Goal: Find specific page/section: Find specific page/section

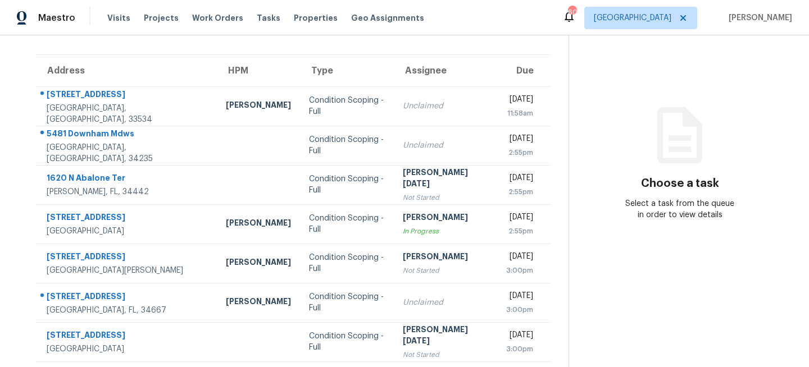
scroll to position [79, 0]
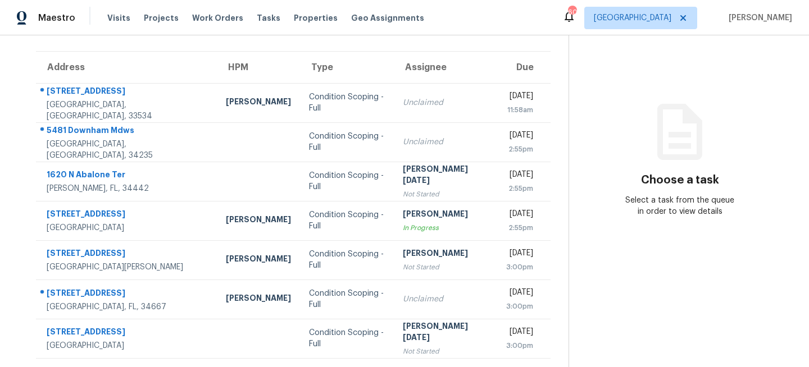
click at [300, 70] on th "Type" at bounding box center [347, 67] width 94 height 31
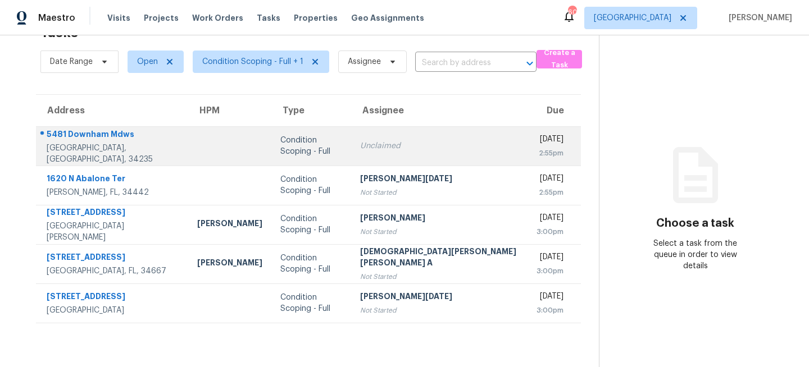
click at [318, 148] on td "Condition Scoping - Full" at bounding box center [311, 145] width 80 height 39
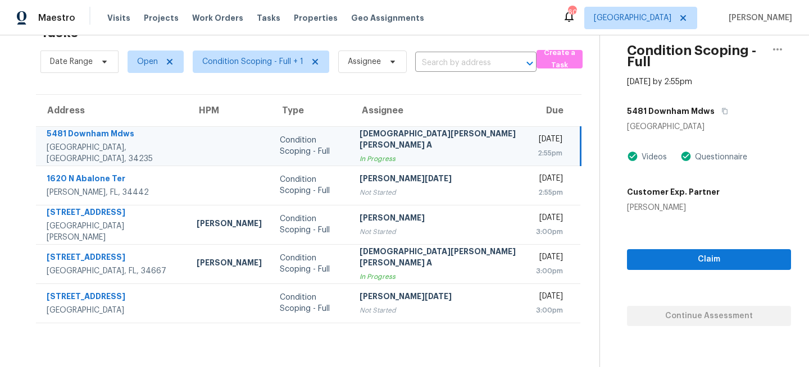
scroll to position [0, 0]
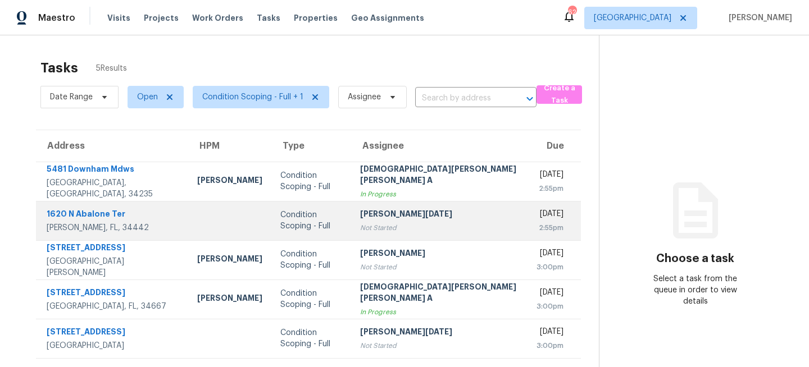
scroll to position [35, 0]
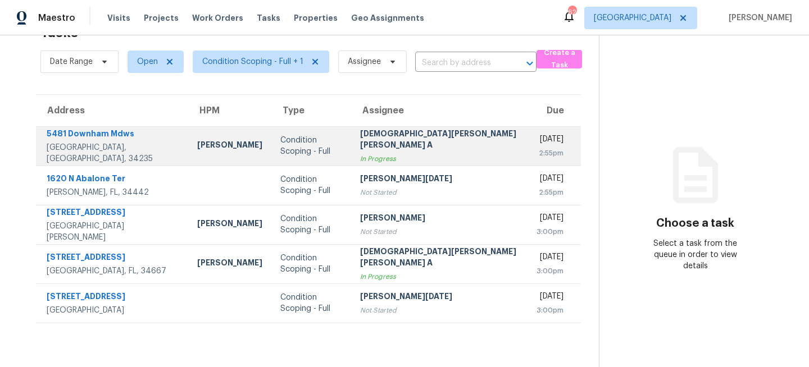
click at [295, 152] on td "Condition Scoping - Full" at bounding box center [311, 145] width 80 height 39
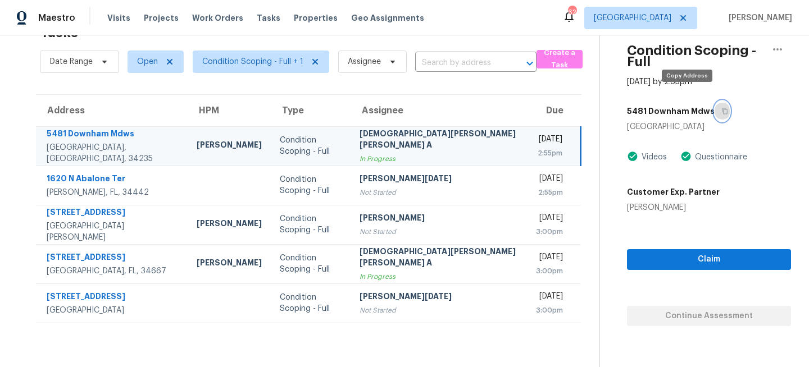
click at [721, 108] on icon "button" at bounding box center [724, 111] width 7 height 7
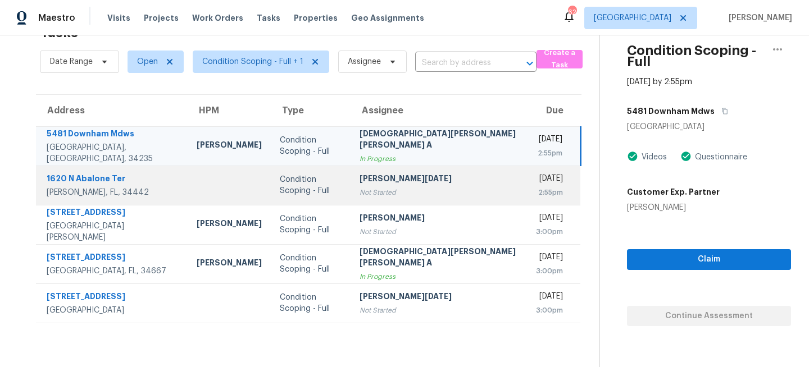
click at [321, 199] on td "Condition Scoping - Full" at bounding box center [311, 185] width 80 height 39
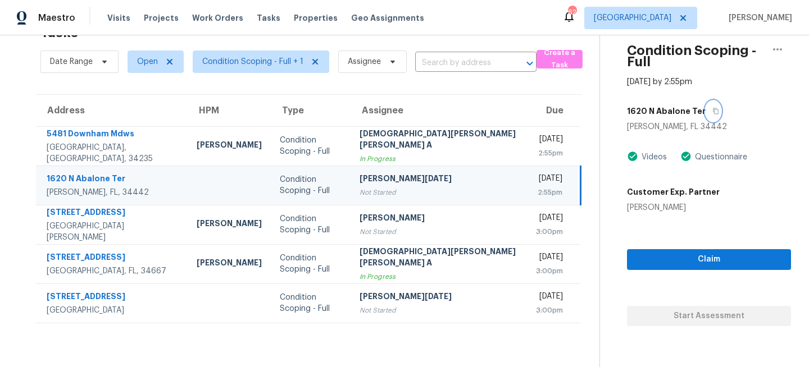
click at [712, 108] on icon "button" at bounding box center [715, 111] width 7 height 7
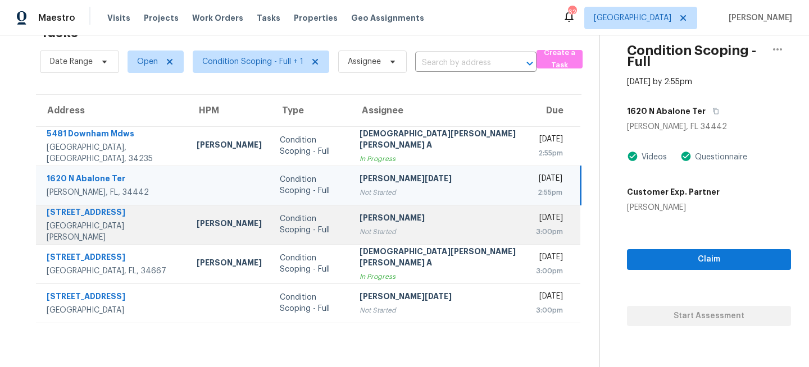
click at [351, 215] on td "Mahendren SR Not Started" at bounding box center [439, 224] width 176 height 39
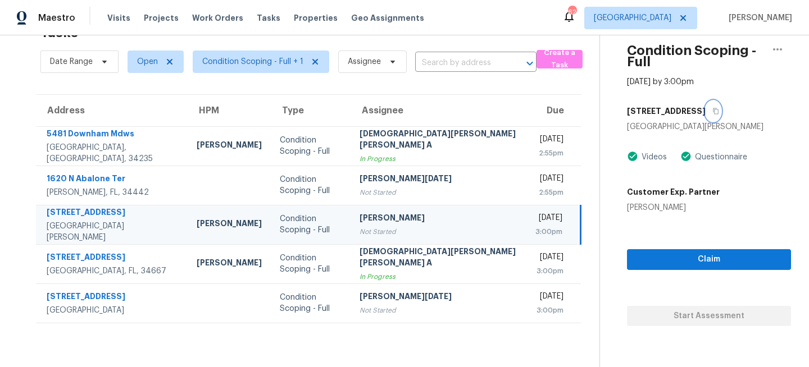
click at [712, 108] on icon "button" at bounding box center [715, 111] width 7 height 7
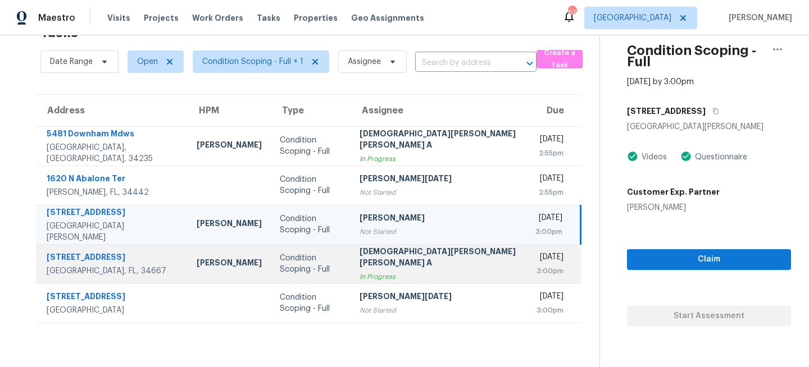
click at [360, 271] on div "In Progress" at bounding box center [439, 276] width 158 height 11
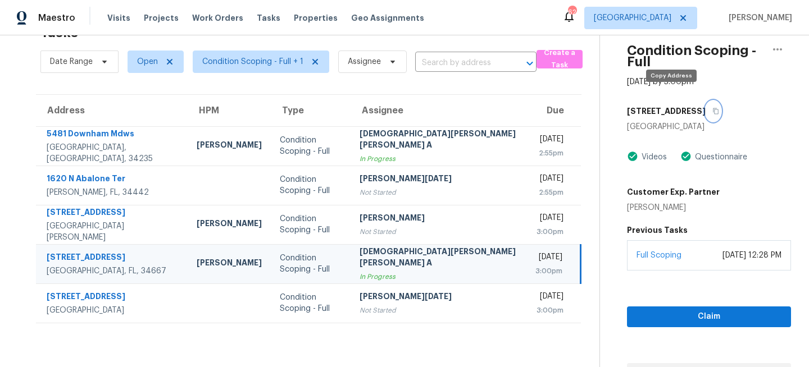
click at [712, 108] on icon "button" at bounding box center [715, 111] width 7 height 7
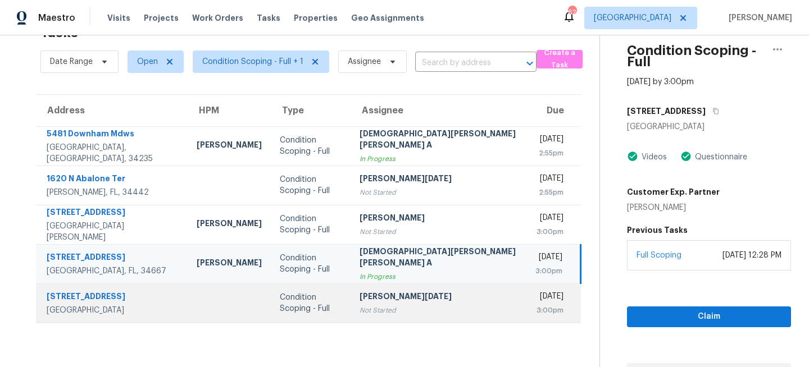
click at [375, 300] on div "[PERSON_NAME][DATE]" at bounding box center [439, 298] width 158 height 14
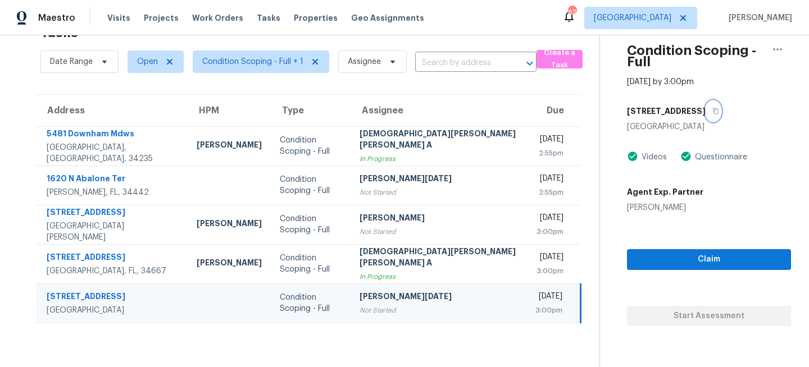
click at [712, 108] on icon "button" at bounding box center [715, 111] width 7 height 7
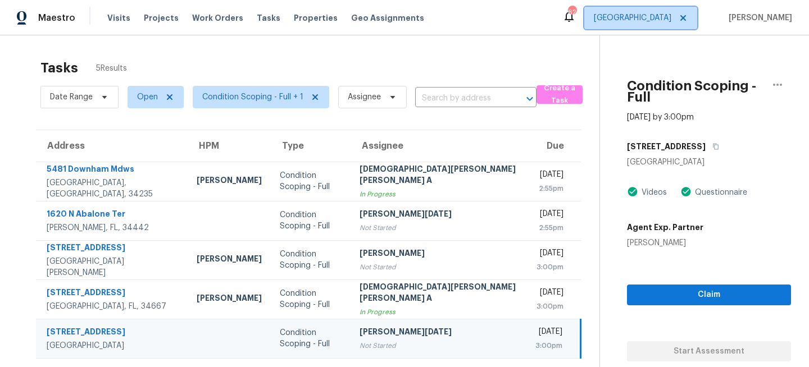
click at [677, 25] on span "[GEOGRAPHIC_DATA]" at bounding box center [640, 18] width 113 height 22
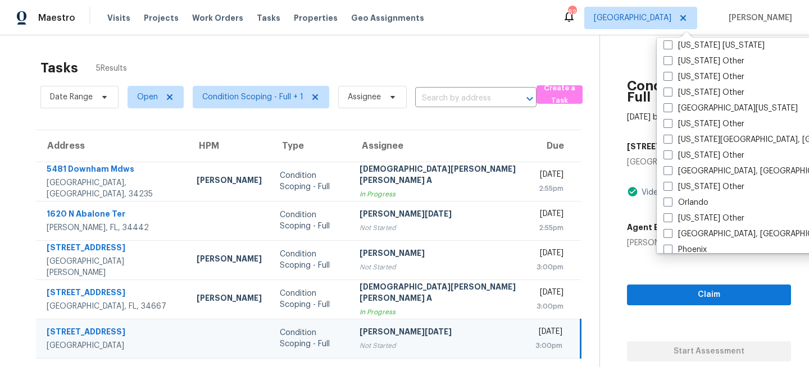
scroll to position [1159, 0]
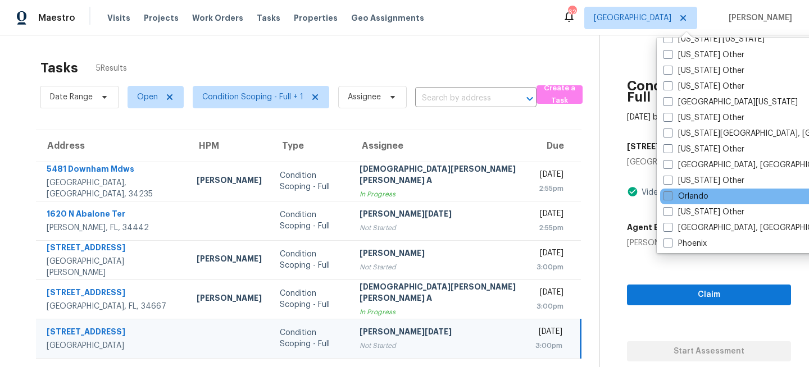
click at [666, 198] on span at bounding box center [668, 196] width 9 height 9
click at [666, 198] on input "Orlando" at bounding box center [667, 194] width 7 height 7
checkbox input "true"
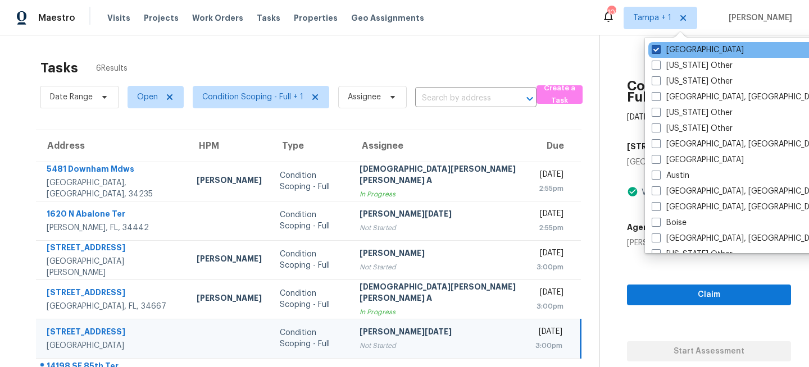
click at [673, 54] on label "[GEOGRAPHIC_DATA]" at bounding box center [698, 49] width 92 height 11
click at [659, 52] on input "[GEOGRAPHIC_DATA]" at bounding box center [655, 47] width 7 height 7
checkbox input "false"
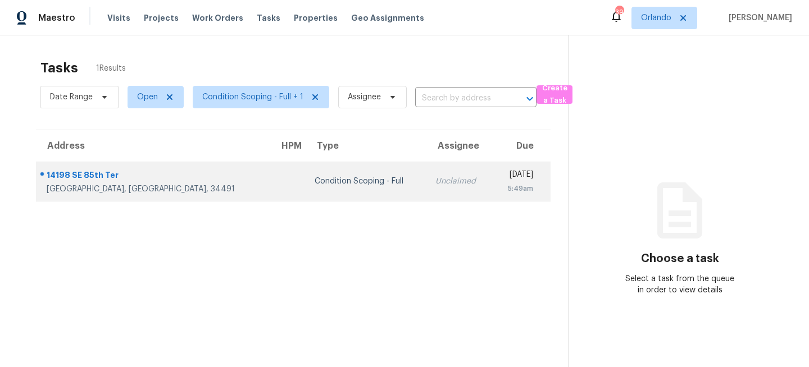
click at [426, 181] on td "Unclaimed" at bounding box center [459, 181] width 66 height 39
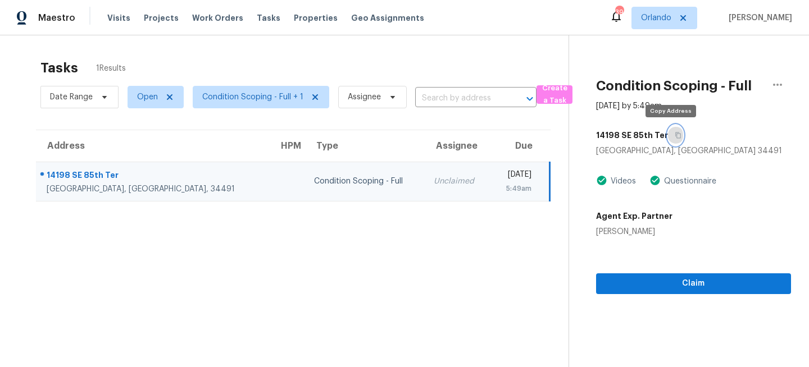
click at [675, 135] on icon "button" at bounding box center [678, 135] width 7 height 7
click at [661, 25] on span "Orlando" at bounding box center [665, 18] width 66 height 22
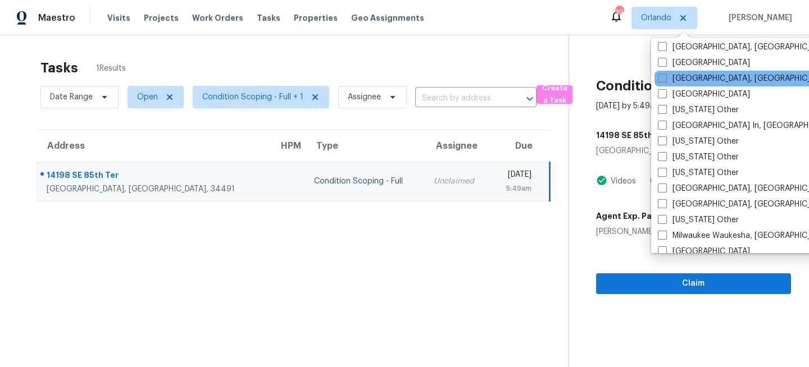
scroll to position [775, 0]
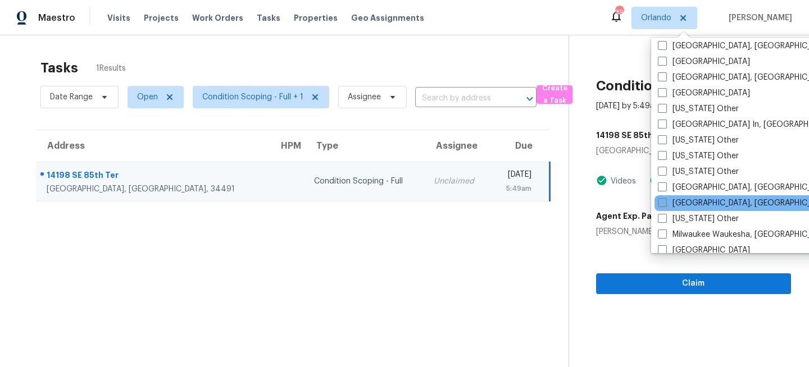
click at [669, 204] on label "Miami, FL" at bounding box center [745, 203] width 174 height 11
click at [665, 204] on input "[GEOGRAPHIC_DATA], [GEOGRAPHIC_DATA]" at bounding box center [661, 201] width 7 height 7
checkbox input "true"
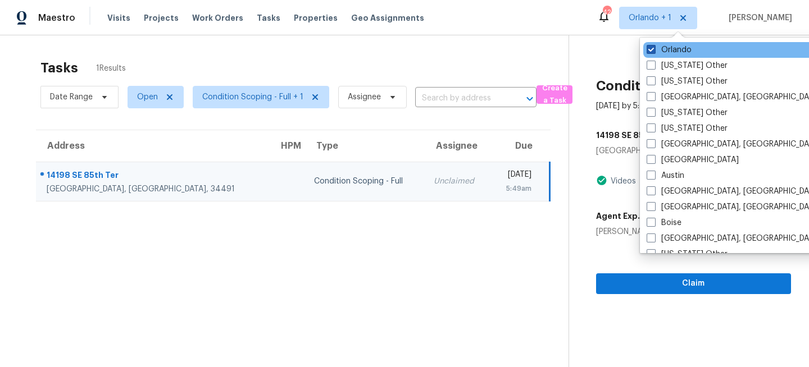
click at [665, 51] on label "Orlando" at bounding box center [669, 49] width 45 height 11
click at [654, 51] on input "Orlando" at bounding box center [650, 47] width 7 height 7
checkbox input "false"
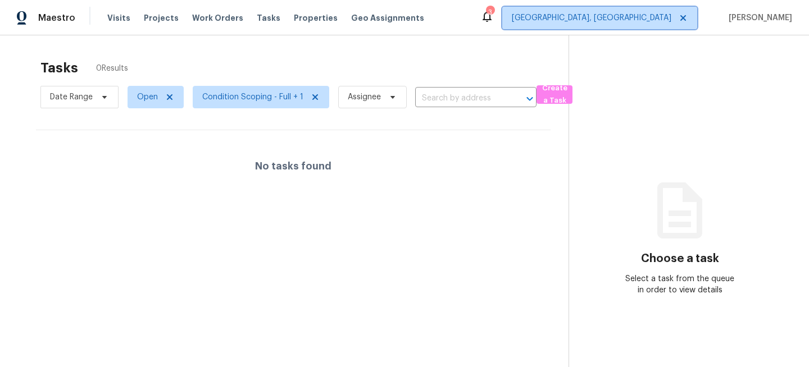
click at [671, 17] on span "[GEOGRAPHIC_DATA], [GEOGRAPHIC_DATA]" at bounding box center [592, 17] width 160 height 11
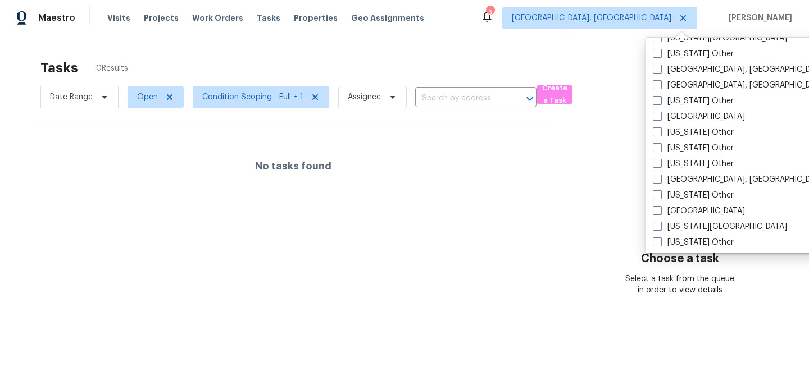
scroll to position [545, 0]
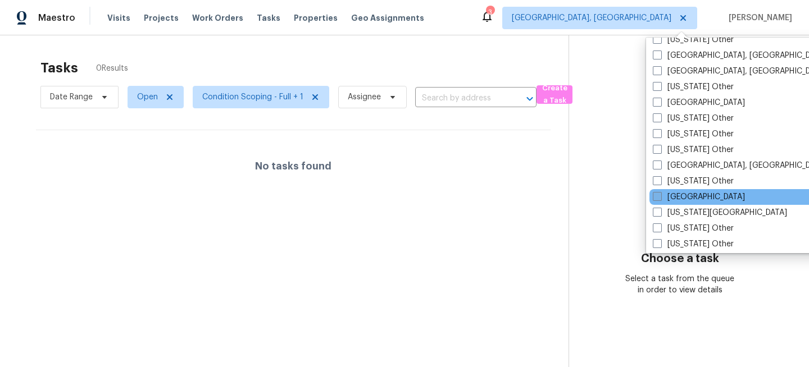
click at [673, 197] on label "[GEOGRAPHIC_DATA]" at bounding box center [699, 197] width 92 height 11
click at [660, 197] on input "[GEOGRAPHIC_DATA]" at bounding box center [656, 195] width 7 height 7
checkbox input "true"
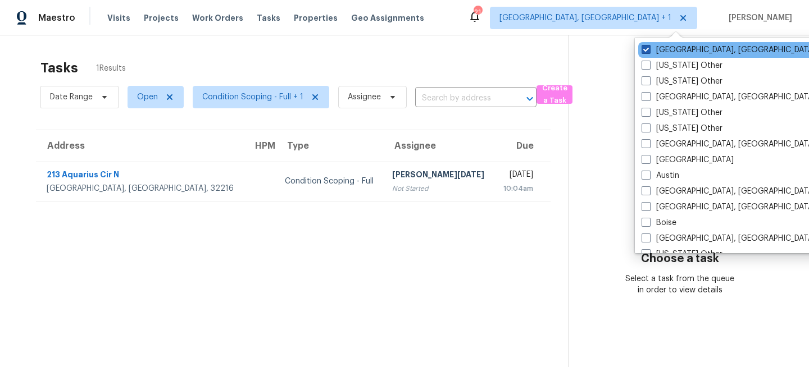
click at [662, 47] on label "[GEOGRAPHIC_DATA], [GEOGRAPHIC_DATA]" at bounding box center [729, 49] width 174 height 11
click at [649, 47] on input "[GEOGRAPHIC_DATA], [GEOGRAPHIC_DATA]" at bounding box center [645, 47] width 7 height 7
checkbox input "false"
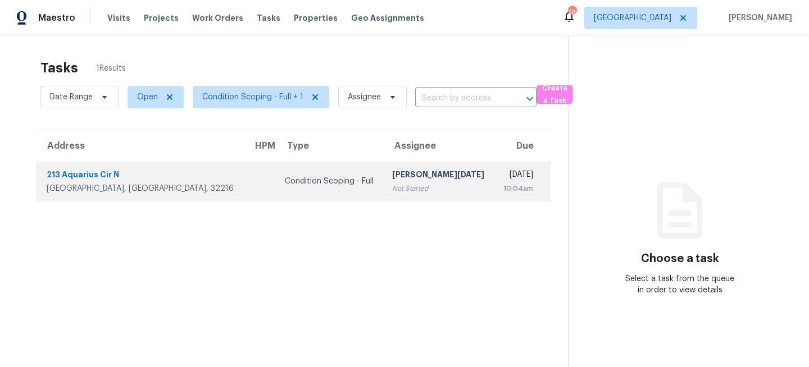
click at [285, 185] on div "Condition Scoping - Full" at bounding box center [329, 181] width 89 height 11
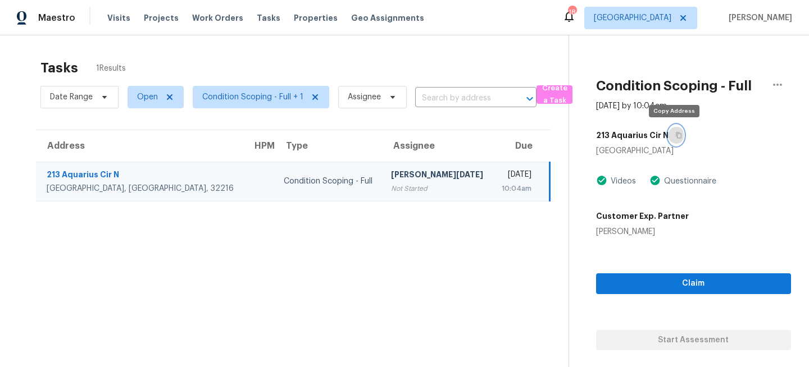
click at [678, 134] on icon "button" at bounding box center [678, 135] width 7 height 7
click at [112, 20] on span "Visits" at bounding box center [118, 17] width 23 height 11
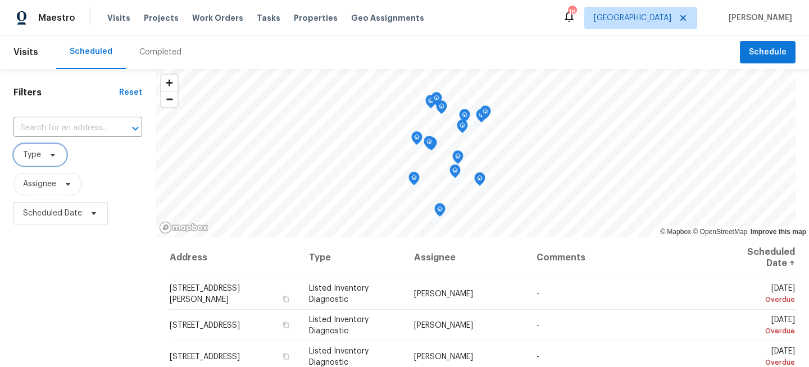
click at [41, 157] on span "Type" at bounding box center [39, 155] width 53 height 22
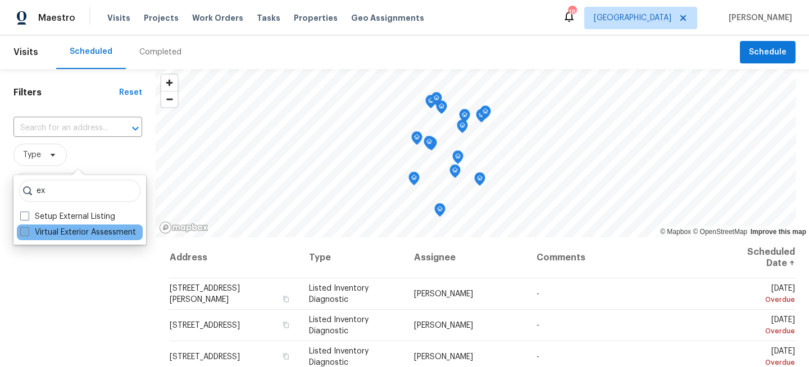
type input "ex"
click at [54, 232] on label "Virtual Exterior Assessment" at bounding box center [78, 232] width 116 height 11
click at [28, 232] on input "Virtual Exterior Assessment" at bounding box center [23, 230] width 7 height 7
checkbox input "true"
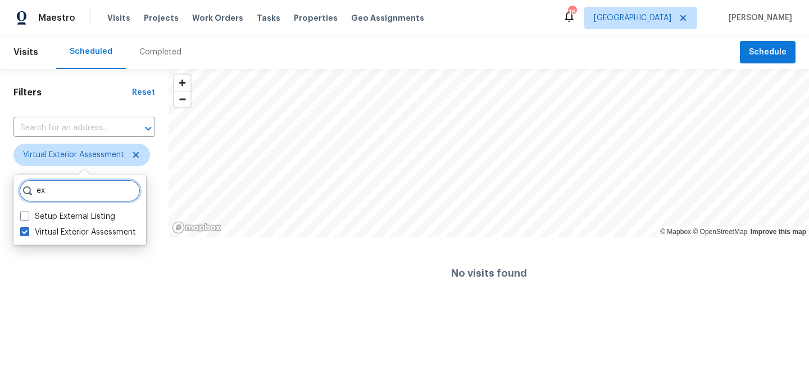
click at [66, 194] on input "ex" at bounding box center [79, 191] width 121 height 22
type input "e"
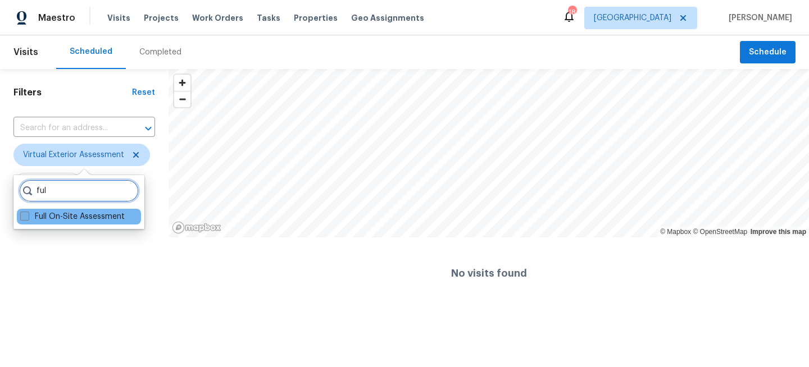
type input "ful"
click at [64, 214] on label "Full On-Site Assessment" at bounding box center [72, 216] width 105 height 11
click at [28, 214] on input "Full On-Site Assessment" at bounding box center [23, 214] width 7 height 7
checkbox input "true"
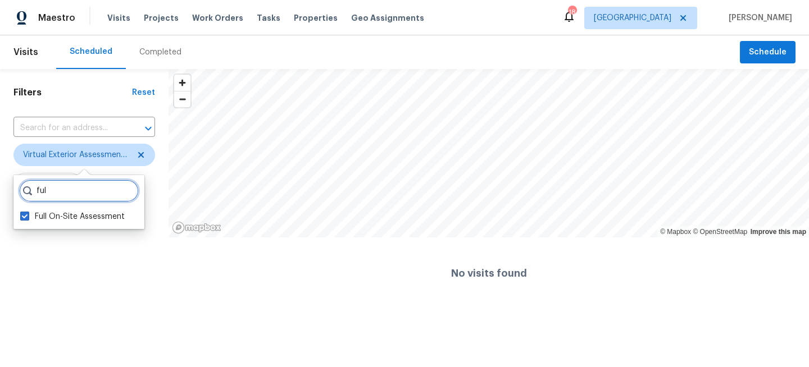
click at [75, 187] on input "ful" at bounding box center [79, 191] width 120 height 22
type input "f"
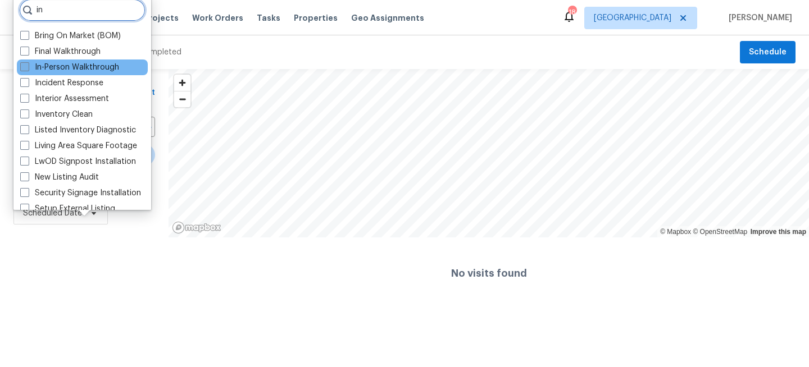
type input "in"
click at [44, 65] on label "In-Person Walkthrough" at bounding box center [69, 67] width 99 height 11
click at [28, 65] on input "In-Person Walkthrough" at bounding box center [23, 65] width 7 height 7
checkbox input "true"
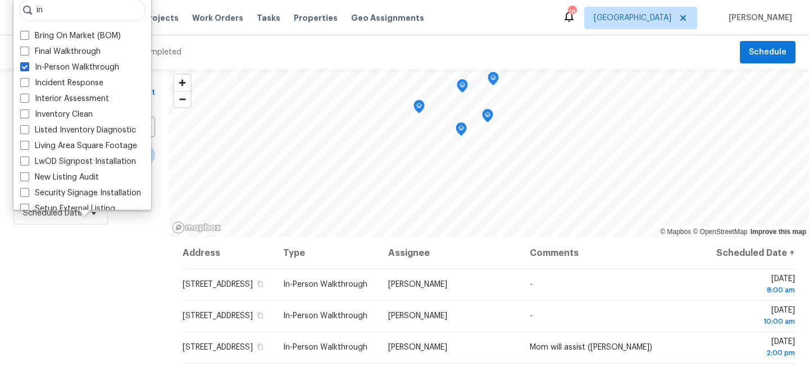
click at [87, 269] on div "Filters Reset ​ Virtual Exterior Assessment + 2 Assignee Scheduled Date" at bounding box center [84, 300] width 169 height 462
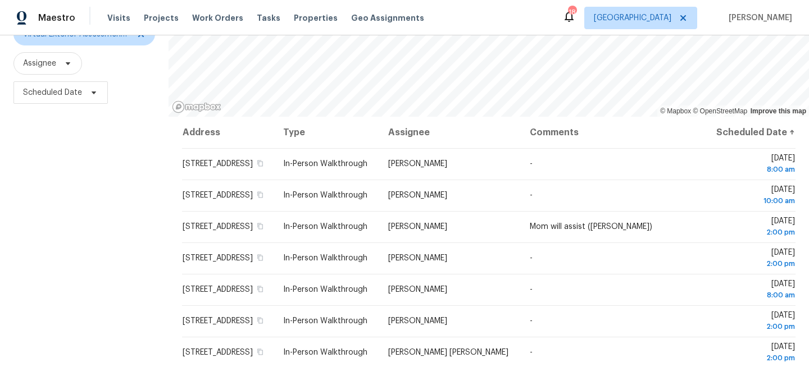
scroll to position [164, 0]
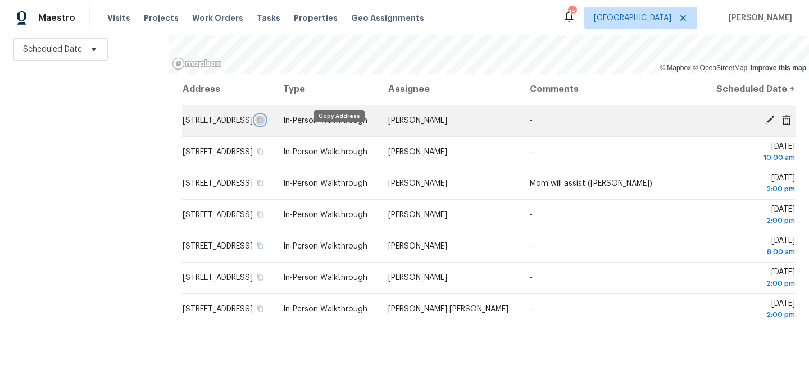
click at [264, 124] on icon "button" at bounding box center [260, 120] width 7 height 7
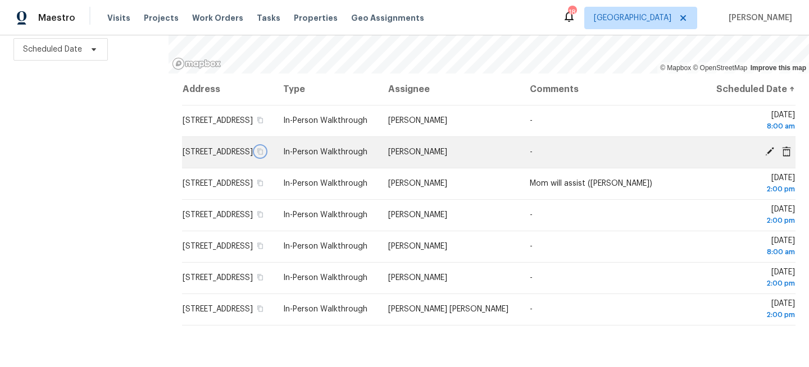
click at [263, 155] on icon "button" at bounding box center [260, 152] width 6 height 6
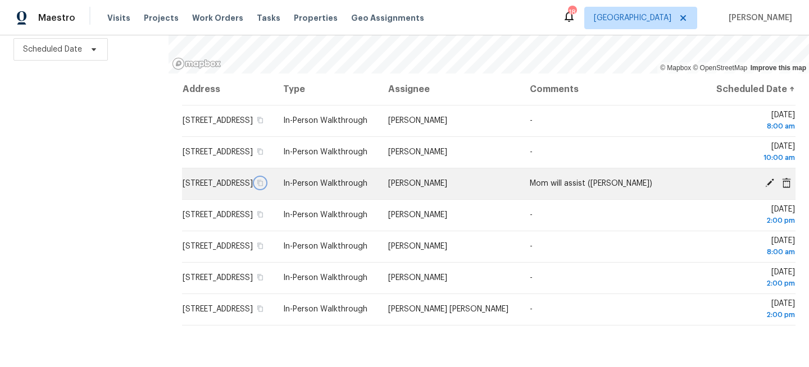
click at [263, 187] on icon "button" at bounding box center [260, 183] width 6 height 6
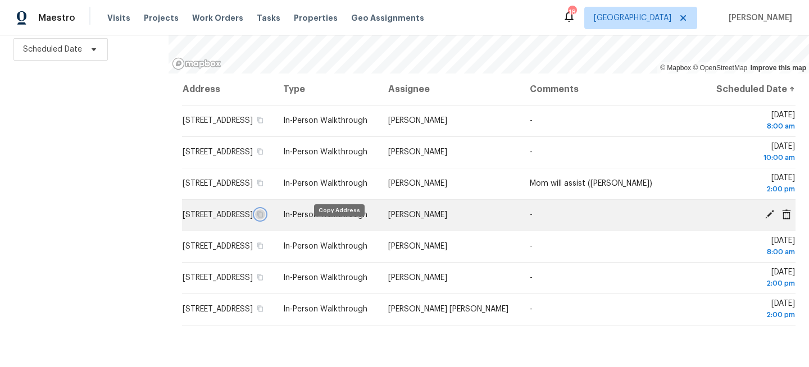
click at [264, 218] on icon "button" at bounding box center [260, 214] width 7 height 7
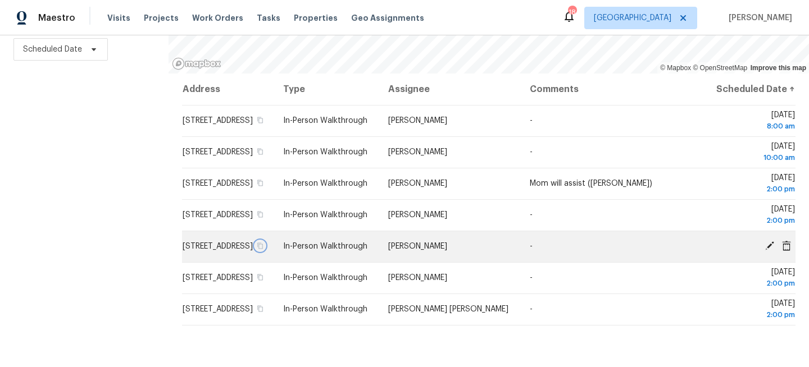
click at [263, 249] on icon "button" at bounding box center [260, 246] width 6 height 6
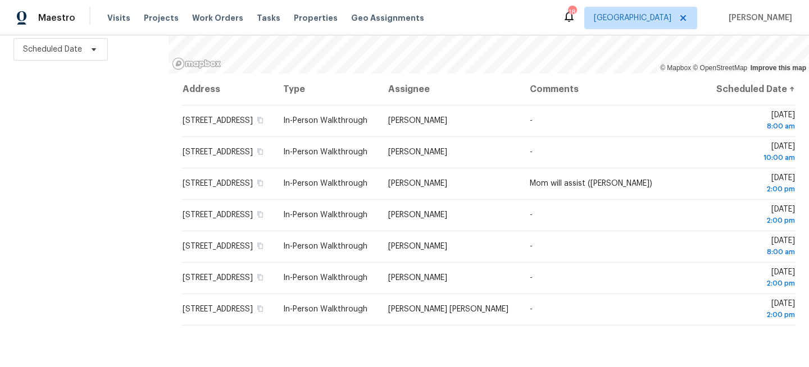
click at [87, 201] on div "Filters Reset ​ Virtual Exterior Assessment + 2 Assignee Scheduled Date" at bounding box center [84, 136] width 169 height 462
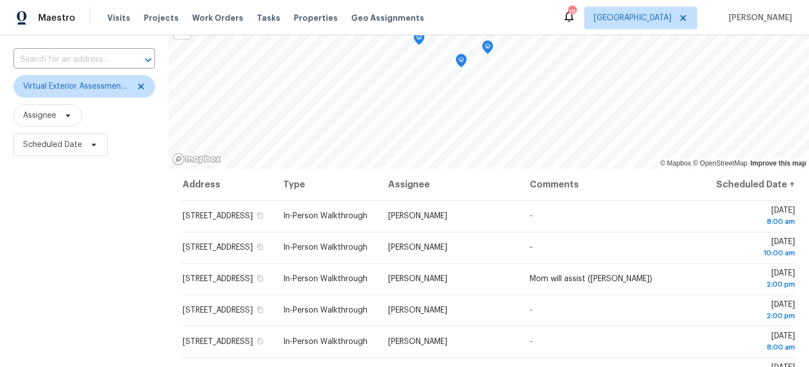
scroll to position [0, 0]
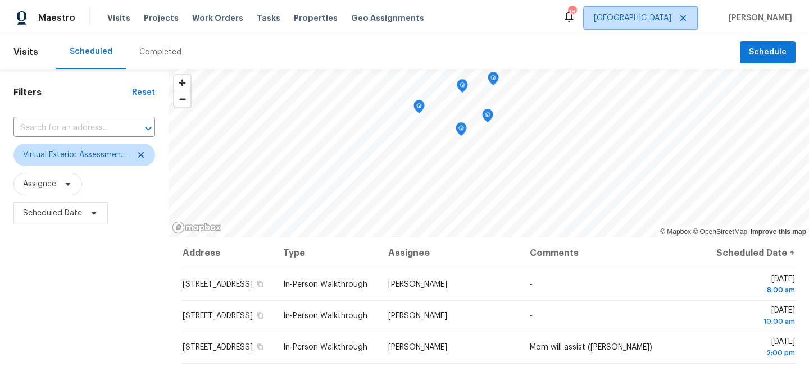
click at [654, 24] on span "Jacksonville" at bounding box center [640, 18] width 113 height 22
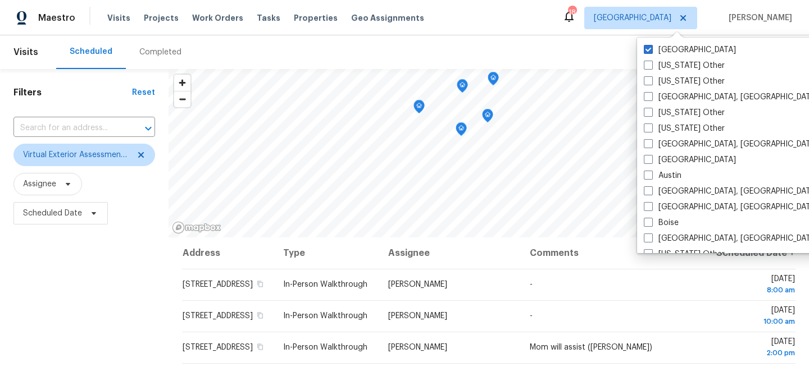
click at [426, 38] on div "Scheduled Completed" at bounding box center [398, 52] width 684 height 34
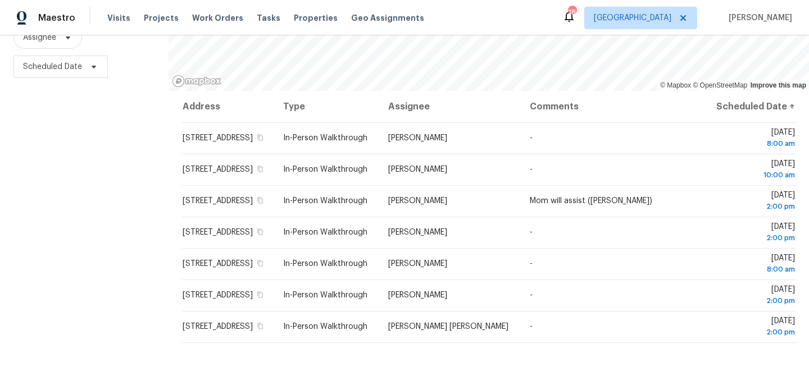
scroll to position [164, 0]
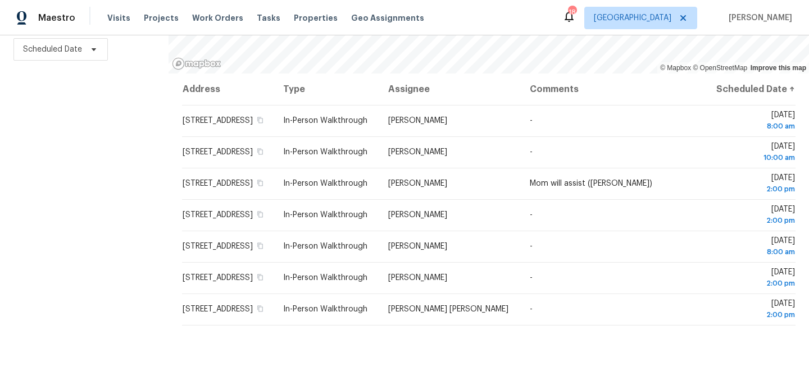
click at [39, 121] on div "Filters Reset ​ Virtual Exterior Assessment + 2 Assignee Scheduled Date" at bounding box center [84, 136] width 169 height 462
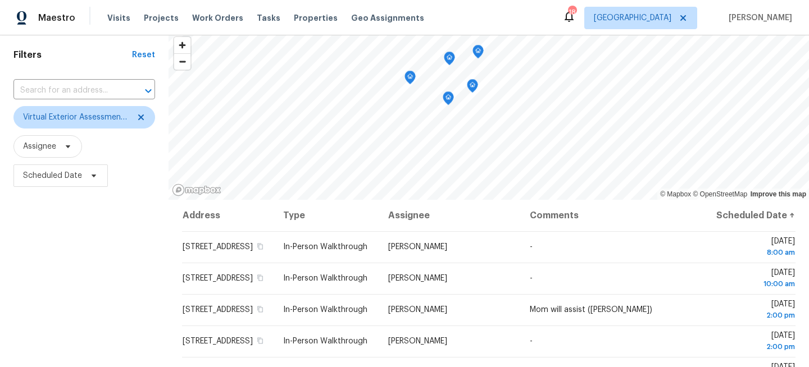
scroll to position [0, 0]
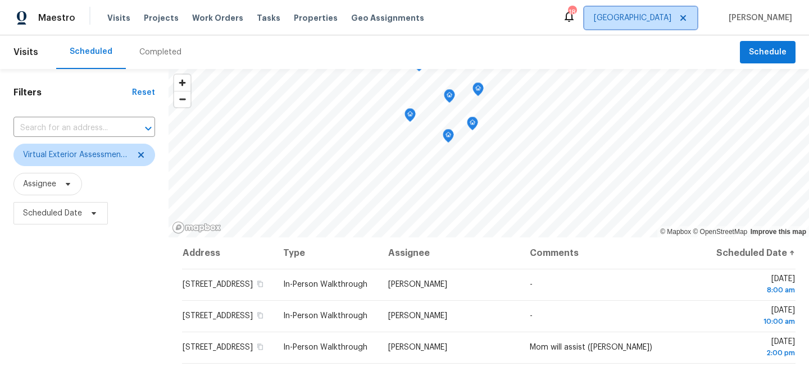
click at [653, 18] on span "Jacksonville" at bounding box center [633, 17] width 78 height 11
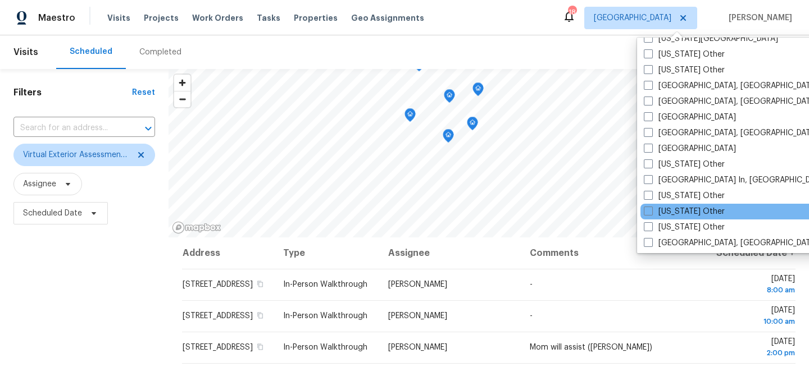
scroll to position [752, 0]
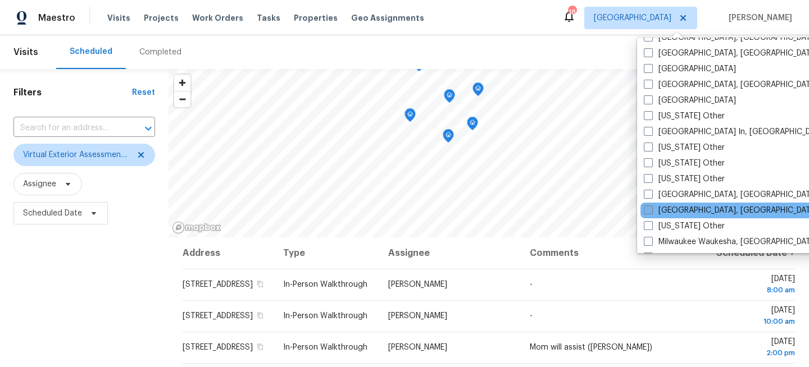
click at [654, 212] on label "Miami, FL" at bounding box center [731, 210] width 174 height 11
click at [651, 212] on input "Miami, FL" at bounding box center [647, 208] width 7 height 7
checkbox input "true"
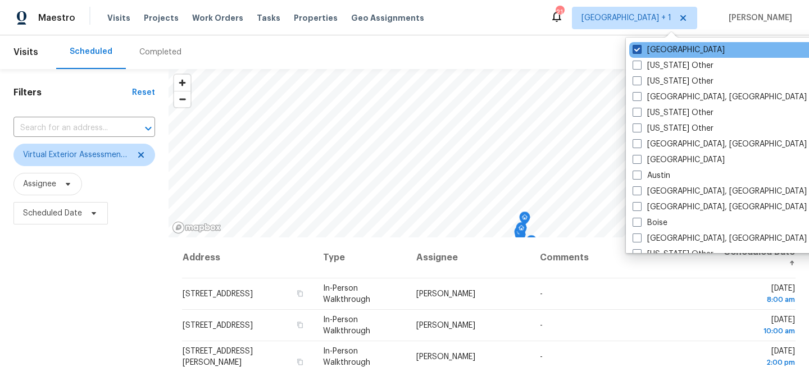
click at [650, 54] on label "Jacksonville" at bounding box center [679, 49] width 92 height 11
click at [640, 52] on input "Jacksonville" at bounding box center [636, 47] width 7 height 7
checkbox input "false"
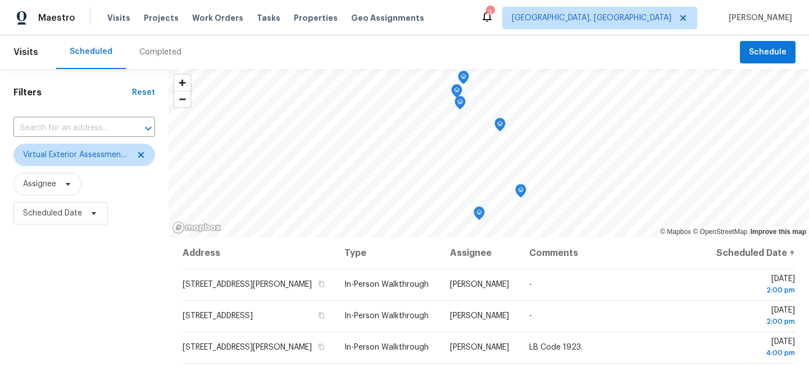
click at [72, 259] on div "Filters Reset ​ Virtual Exterior Assessment + 2 Assignee Scheduled Date" at bounding box center [84, 300] width 169 height 462
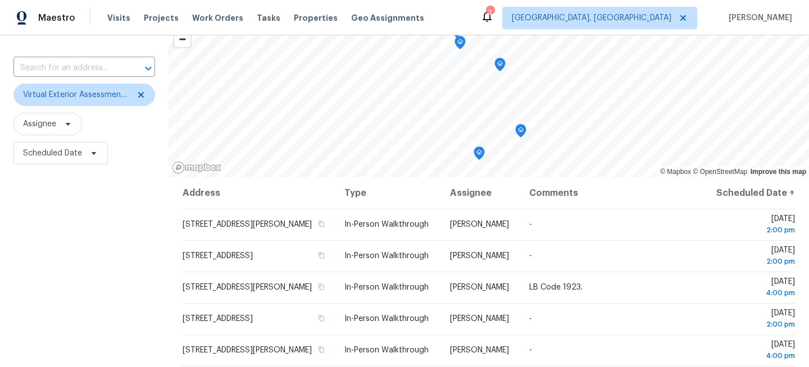
scroll to position [164, 0]
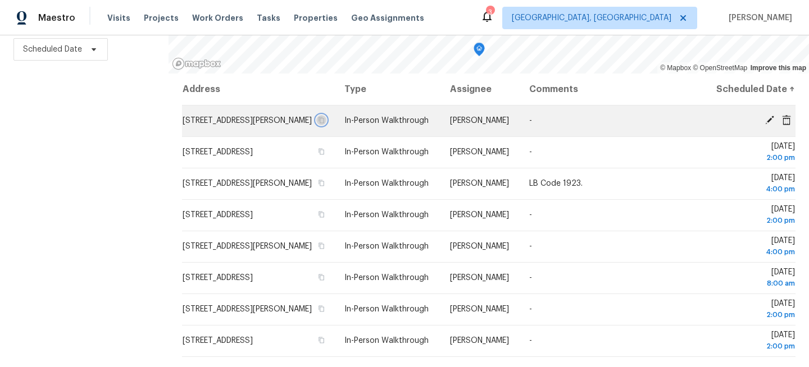
click at [325, 124] on icon "button" at bounding box center [321, 120] width 7 height 7
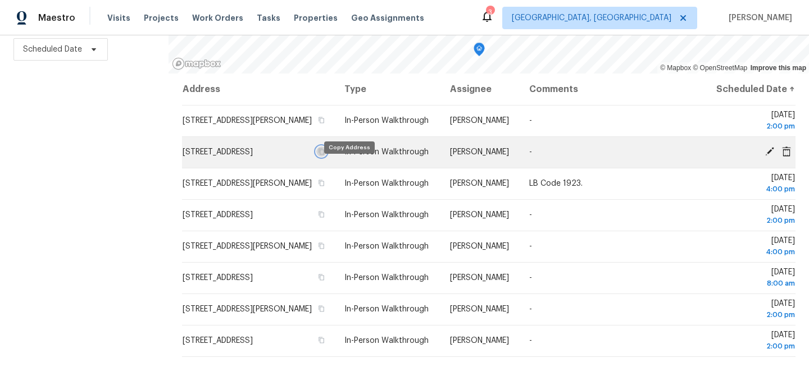
click at [325, 155] on icon "button" at bounding box center [321, 151] width 7 height 7
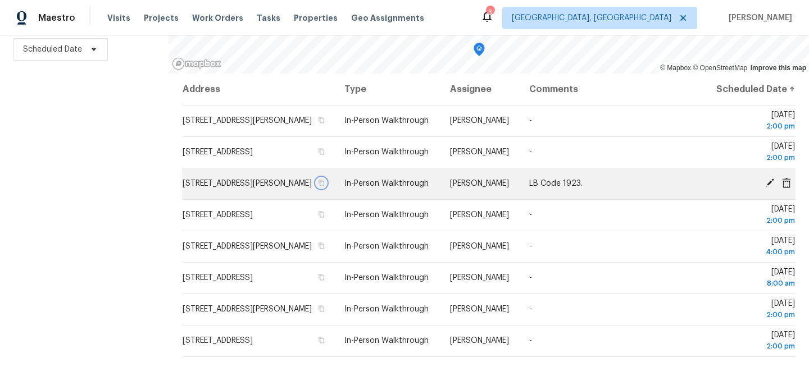
click at [325, 187] on icon "button" at bounding box center [321, 183] width 7 height 7
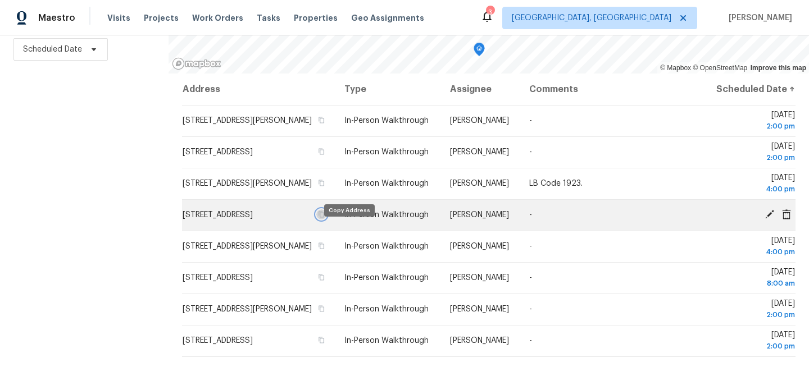
click at [325, 218] on icon "button" at bounding box center [321, 214] width 7 height 7
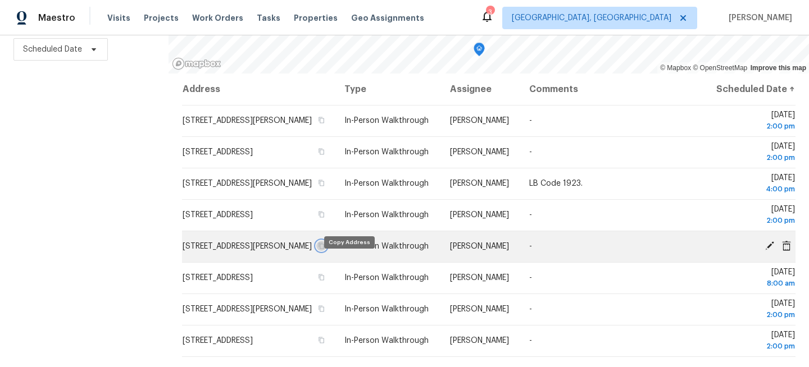
click at [325, 249] on icon "button" at bounding box center [321, 246] width 7 height 7
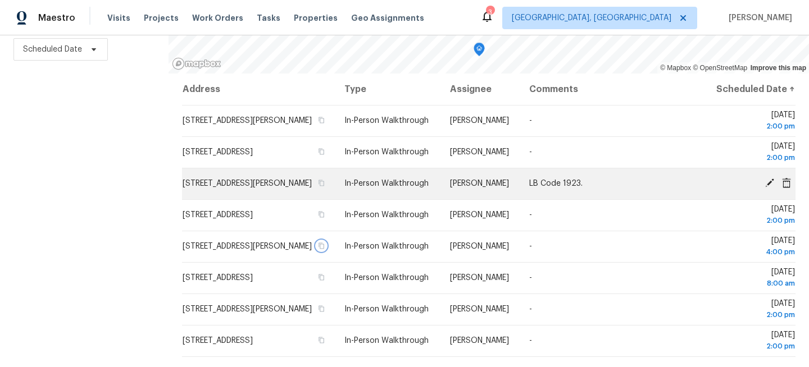
scroll to position [8, 0]
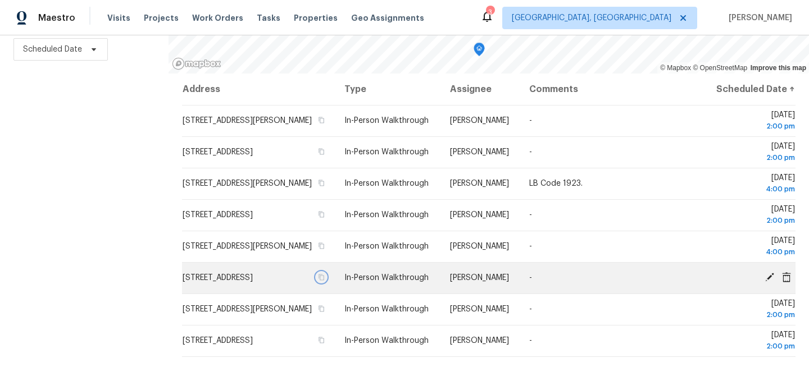
click at [325, 281] on icon "button" at bounding box center [321, 277] width 7 height 7
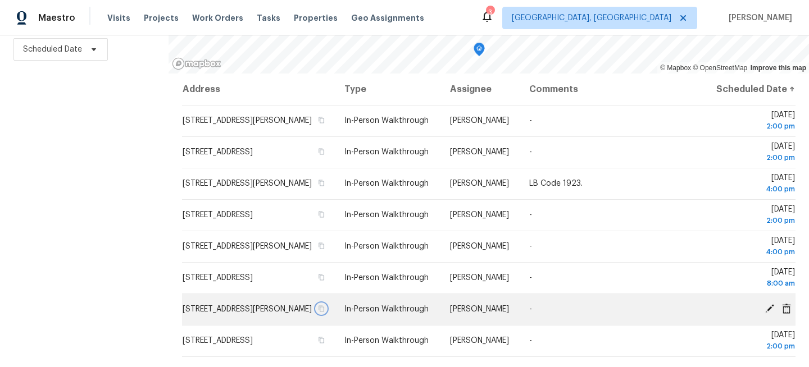
click at [325, 312] on icon "button" at bounding box center [322, 309] width 6 height 6
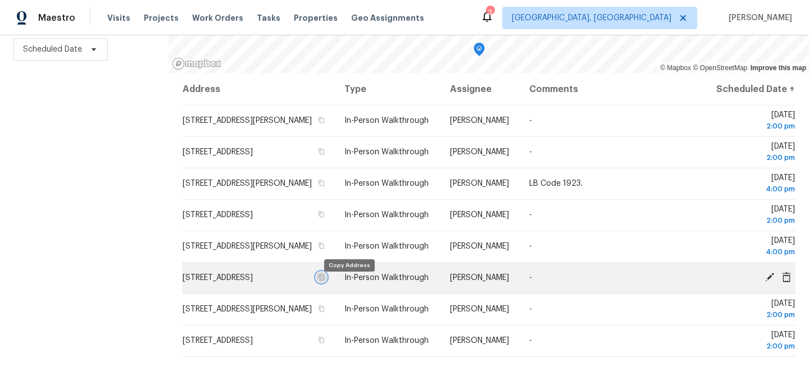
click at [325, 281] on icon "button" at bounding box center [322, 278] width 6 height 6
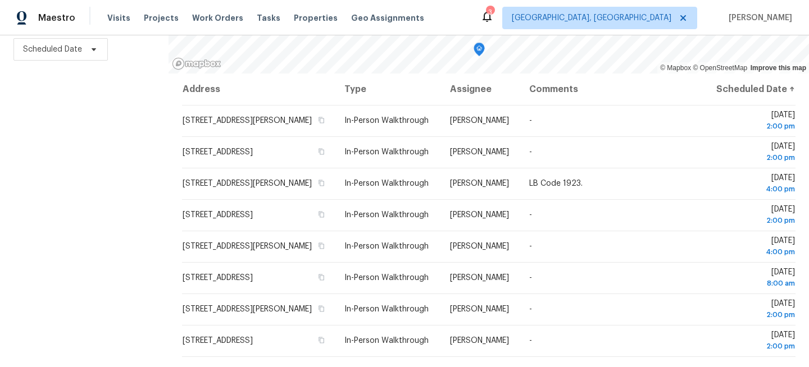
click at [85, 155] on div "Filters Reset ​ Virtual Exterior Assessment + 2 Assignee Scheduled Date" at bounding box center [84, 136] width 169 height 462
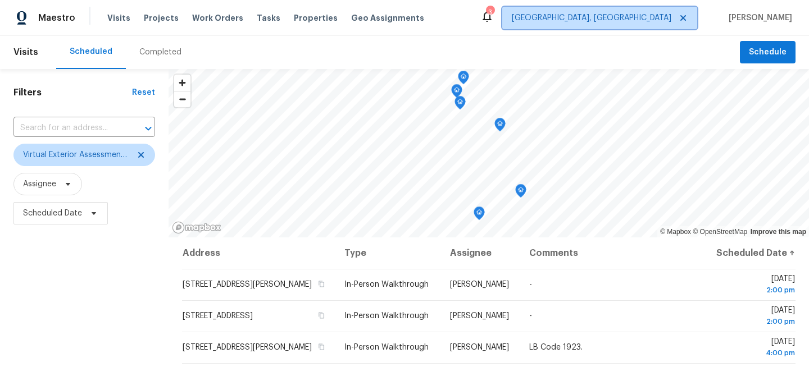
click at [664, 10] on span "Miami, FL" at bounding box center [599, 18] width 195 height 22
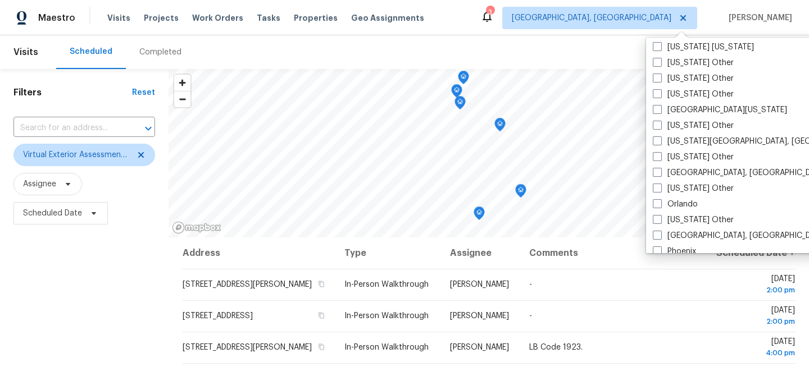
scroll to position [1136, 0]
click at [669, 204] on label "Orlando" at bounding box center [675, 203] width 45 height 11
click at [660, 204] on input "Orlando" at bounding box center [656, 201] width 7 height 7
checkbox input "true"
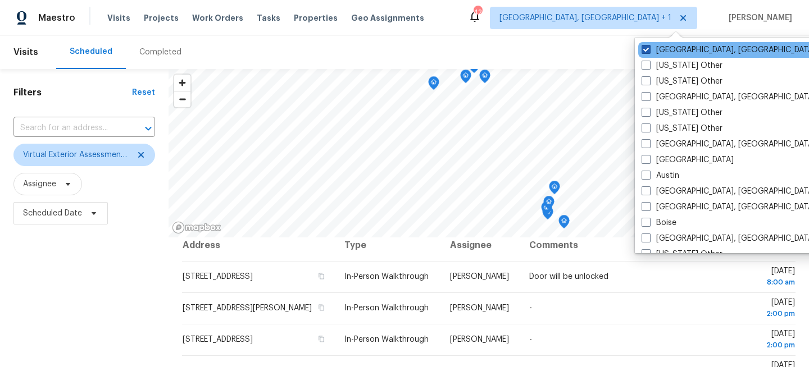
click at [669, 48] on label "[GEOGRAPHIC_DATA], [GEOGRAPHIC_DATA]" at bounding box center [729, 49] width 174 height 11
click at [649, 48] on input "[GEOGRAPHIC_DATA], [GEOGRAPHIC_DATA]" at bounding box center [645, 47] width 7 height 7
checkbox input "false"
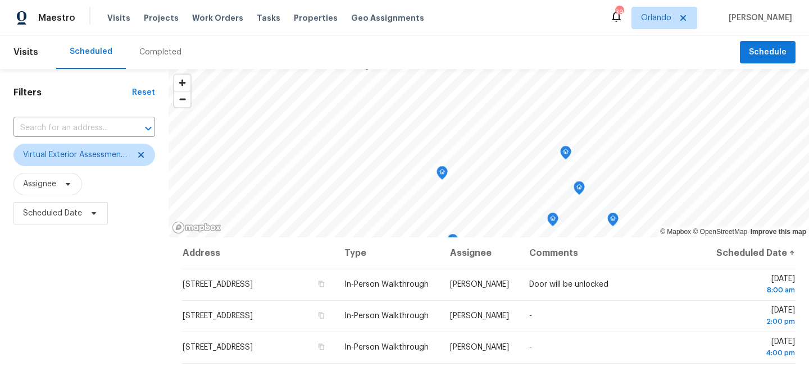
click at [100, 293] on div "Filters Reset ​ Virtual Exterior Assessment + 2 Assignee Scheduled Date" at bounding box center [84, 300] width 169 height 462
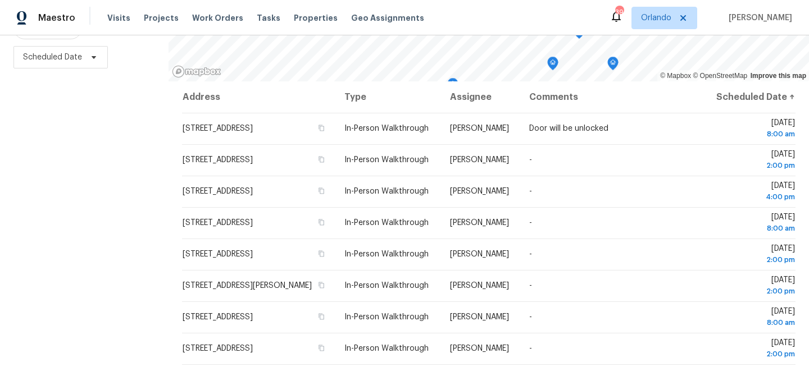
scroll to position [164, 0]
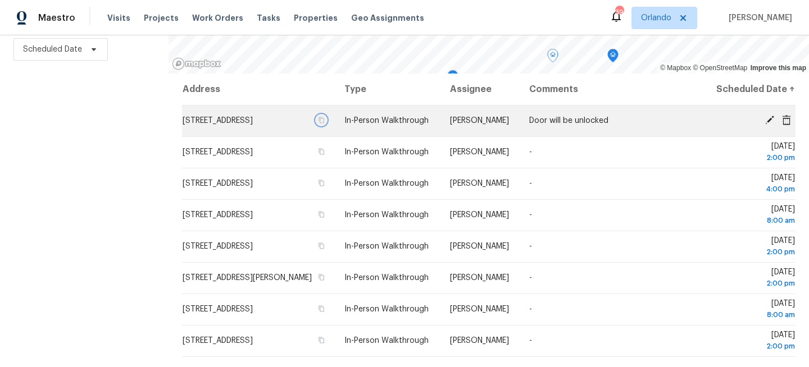
click at [325, 124] on icon "button" at bounding box center [321, 120] width 7 height 7
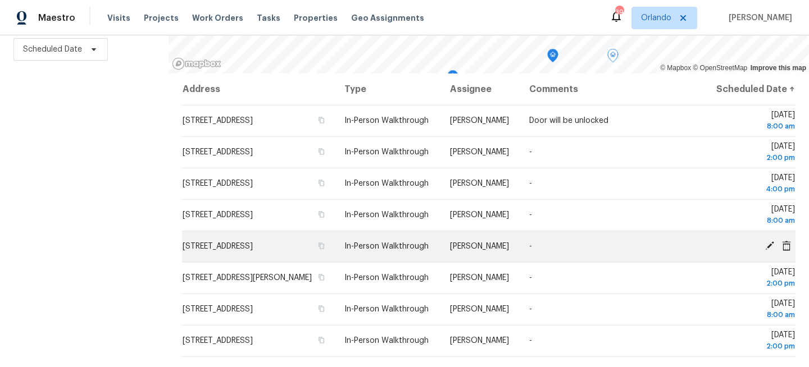
drag, startPoint x: 336, startPoint y: 158, endPoint x: 352, endPoint y: 261, distance: 103.5
click at [352, 261] on tbody "[STREET_ADDRESS] In-Person Walkthrough [PERSON_NAME] Door will be unlocked [DAT…" at bounding box center [489, 231] width 614 height 252
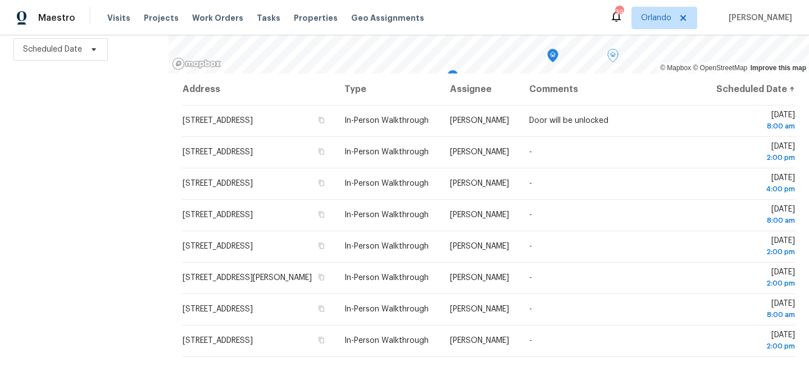
click at [51, 236] on div "Filters Reset ​ Virtual Exterior Assessment + 2 Assignee Scheduled Date" at bounding box center [84, 136] width 169 height 462
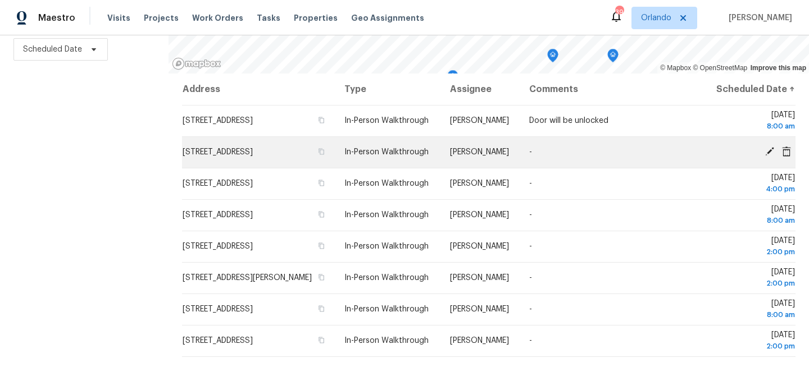
click at [335, 159] on td "[STREET_ADDRESS]" at bounding box center [258, 152] width 153 height 31
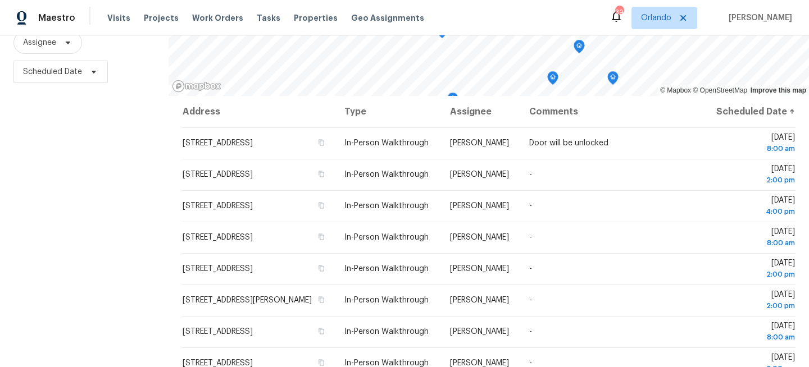
scroll to position [164, 0]
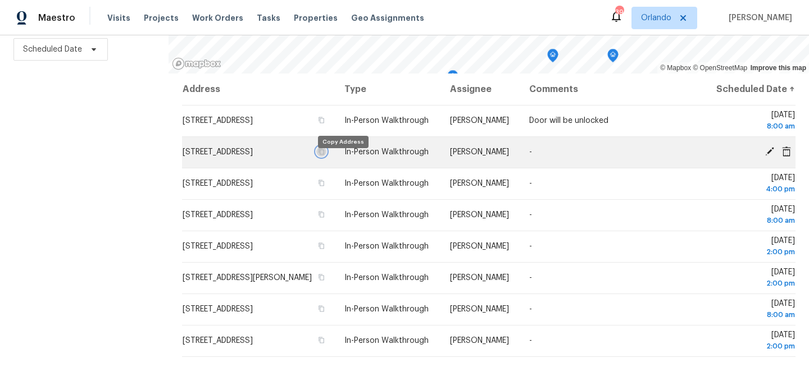
click at [325, 155] on icon "button" at bounding box center [321, 151] width 7 height 7
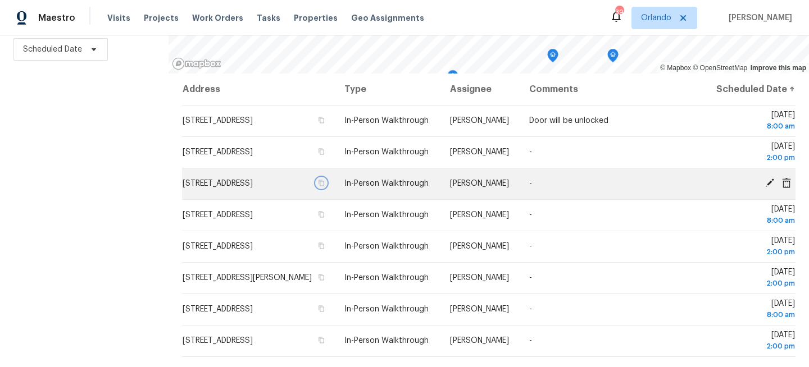
click at [325, 187] on icon "button" at bounding box center [321, 183] width 7 height 7
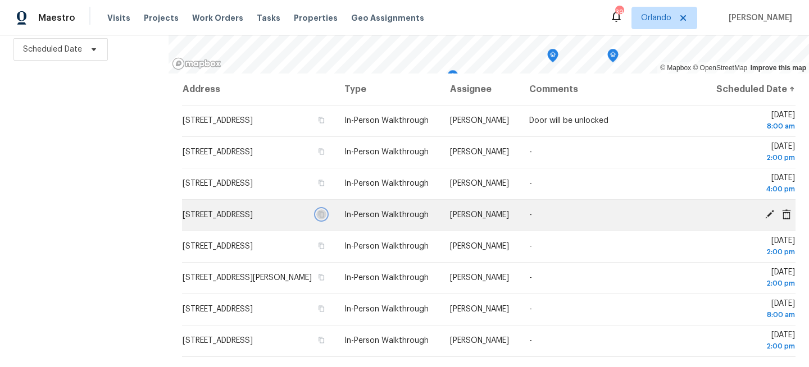
click at [325, 218] on icon "button" at bounding box center [322, 215] width 6 height 6
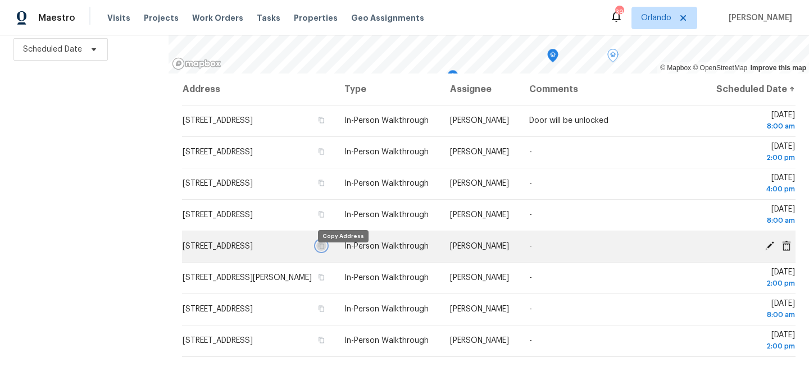
click at [326, 251] on button "button" at bounding box center [321, 246] width 10 height 10
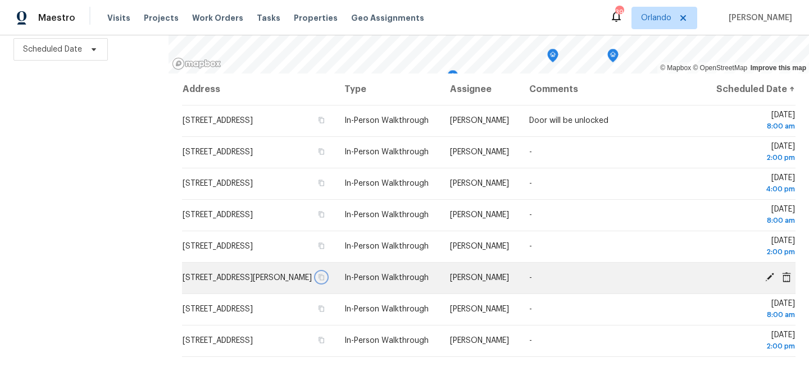
click at [325, 281] on icon "button" at bounding box center [321, 277] width 7 height 7
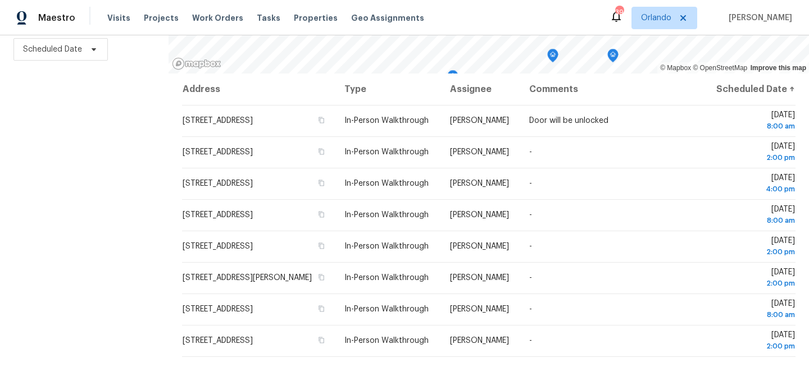
click at [103, 233] on div "Filters Reset ​ Virtual Exterior Assessment + 2 Assignee Scheduled Date" at bounding box center [84, 136] width 169 height 462
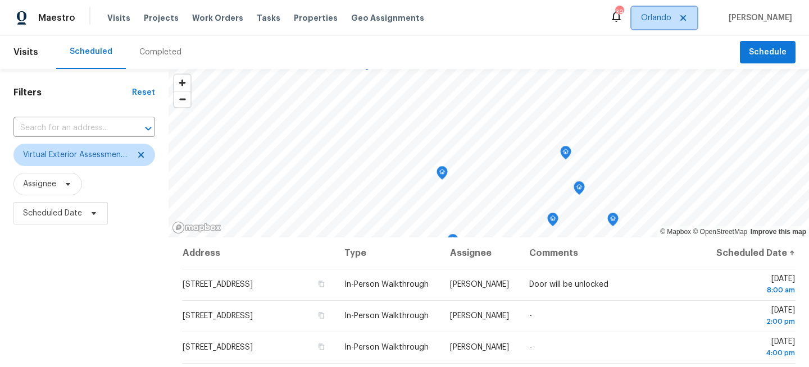
click at [665, 13] on span "Orlando" at bounding box center [656, 17] width 30 height 11
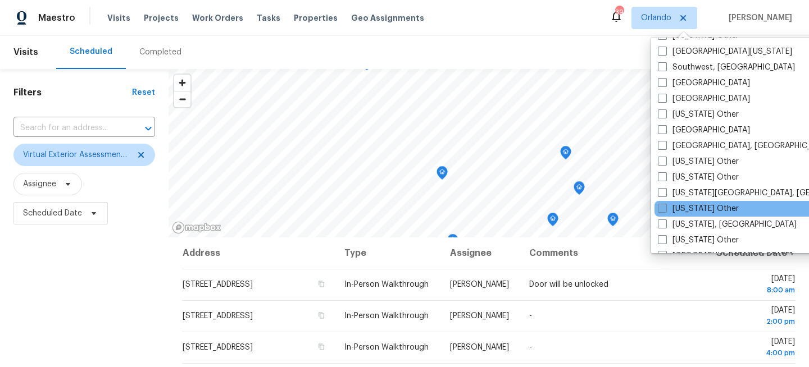
scroll to position [1601, 0]
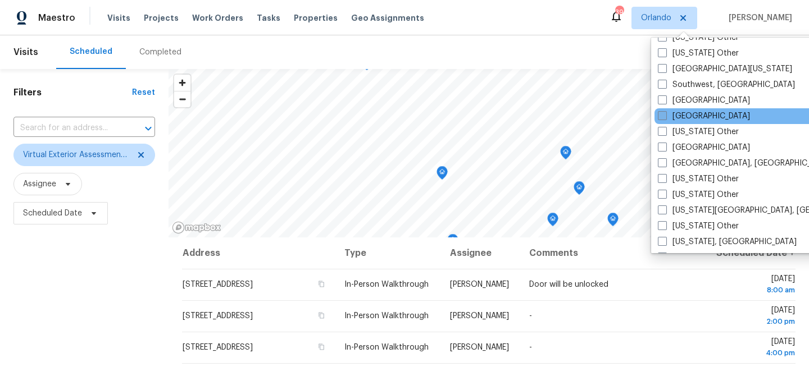
click at [683, 117] on label "[GEOGRAPHIC_DATA]" at bounding box center [704, 116] width 92 height 11
click at [665, 117] on input "[GEOGRAPHIC_DATA]" at bounding box center [661, 114] width 7 height 7
checkbox input "true"
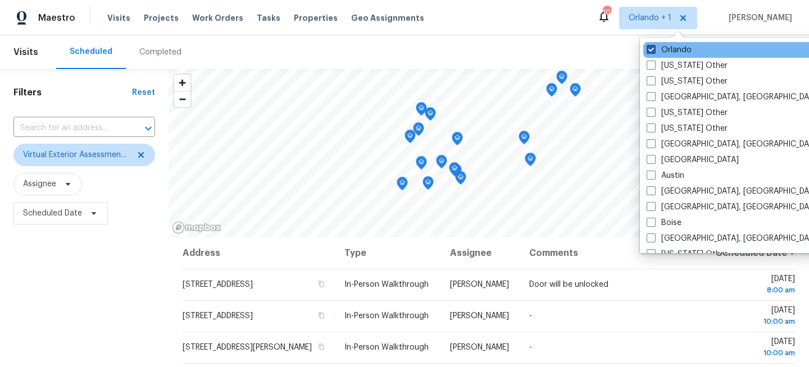
click at [673, 51] on label "Orlando" at bounding box center [669, 49] width 45 height 11
click at [654, 51] on input "Orlando" at bounding box center [650, 47] width 7 height 7
checkbox input "false"
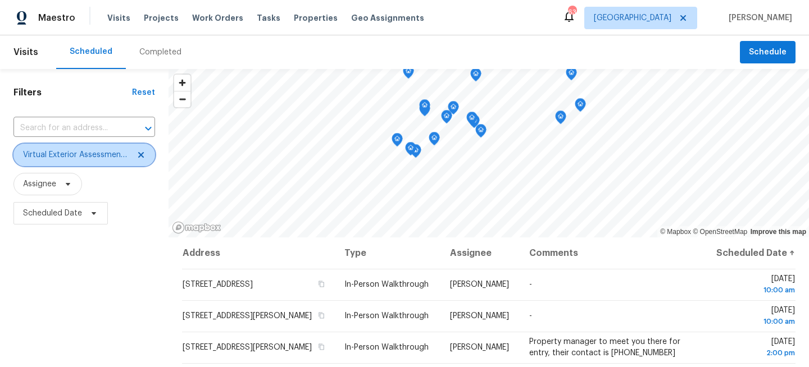
click at [90, 151] on span "Virtual Exterior Assessment + 2" at bounding box center [76, 154] width 106 height 11
click at [92, 268] on div "Filters Reset ​ Virtual Exterior Assessment + 2 Assignee Scheduled Date" at bounding box center [84, 300] width 169 height 462
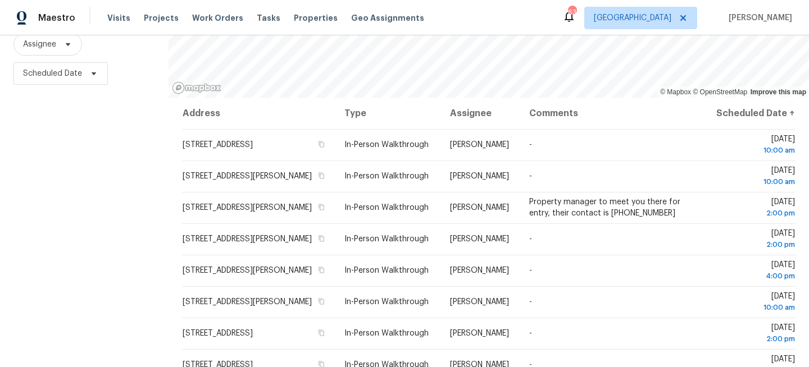
scroll to position [164, 0]
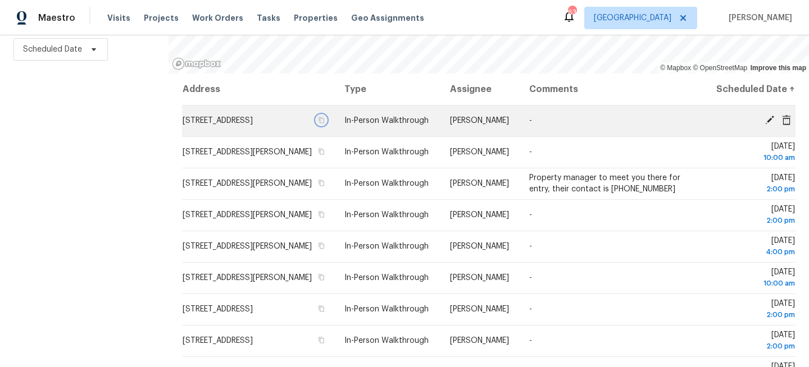
click at [325, 124] on icon "button" at bounding box center [321, 120] width 7 height 7
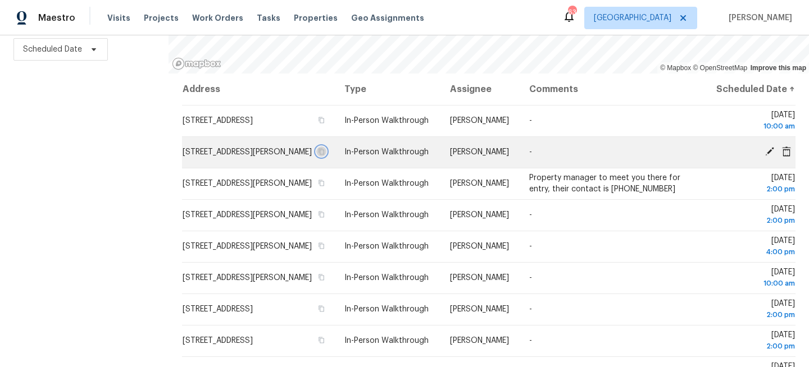
click at [325, 155] on icon "button" at bounding box center [321, 151] width 7 height 7
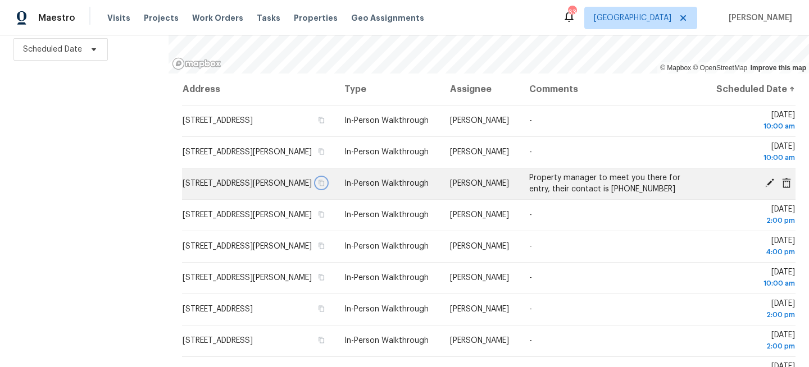
click at [325, 187] on icon "button" at bounding box center [321, 183] width 7 height 7
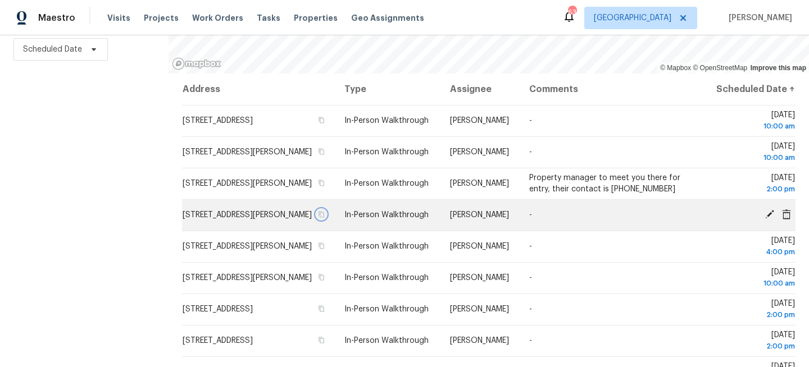
click at [325, 218] on icon "button" at bounding box center [321, 214] width 7 height 7
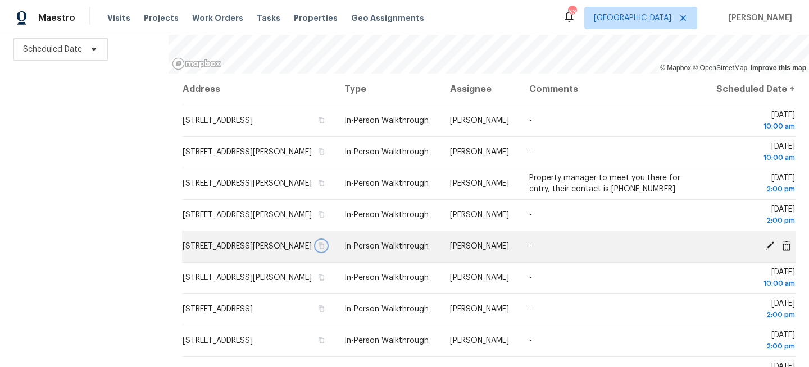
click at [325, 249] on icon "button" at bounding box center [321, 246] width 7 height 7
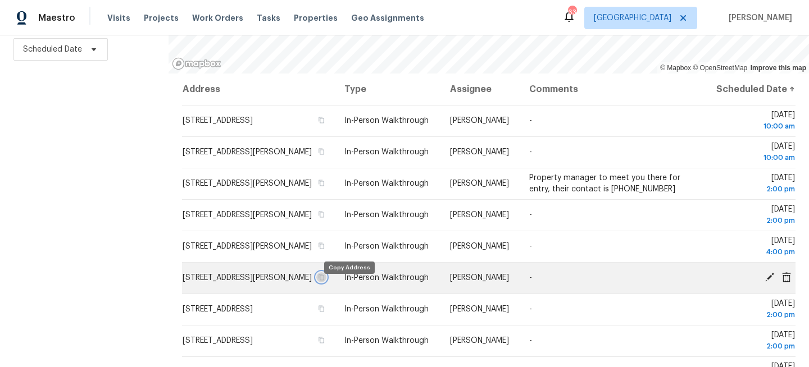
click at [326, 283] on button "button" at bounding box center [321, 278] width 10 height 10
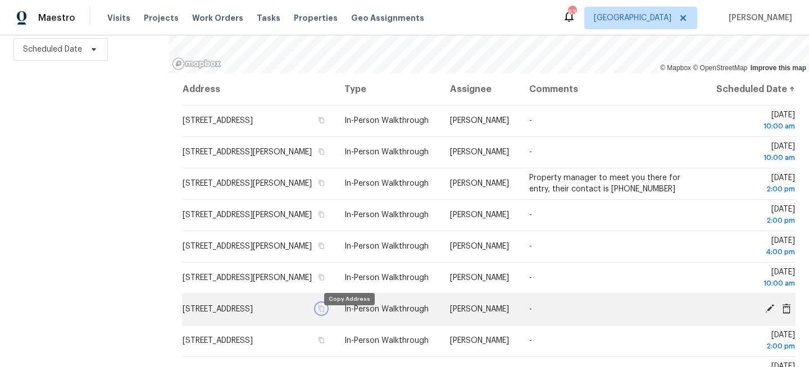
click at [325, 312] on icon "button" at bounding box center [321, 309] width 7 height 7
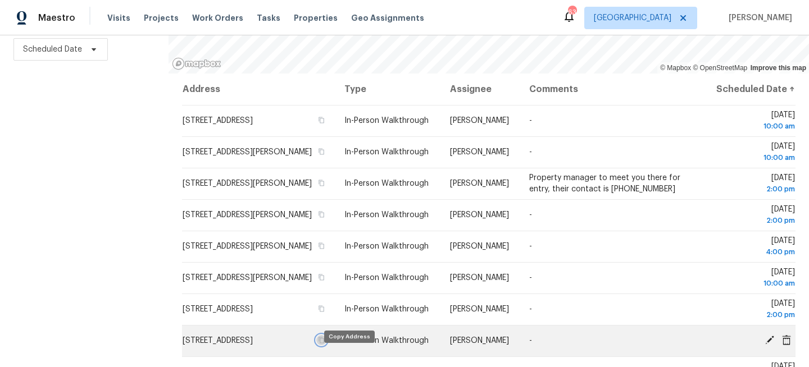
click at [325, 344] on icon "button" at bounding box center [322, 341] width 6 height 6
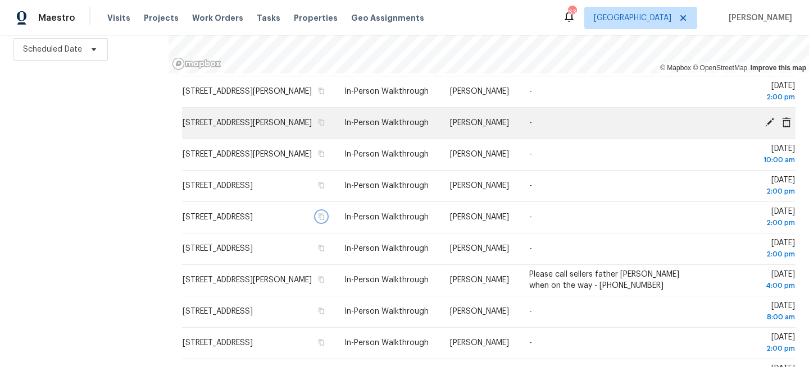
scroll to position [186, 0]
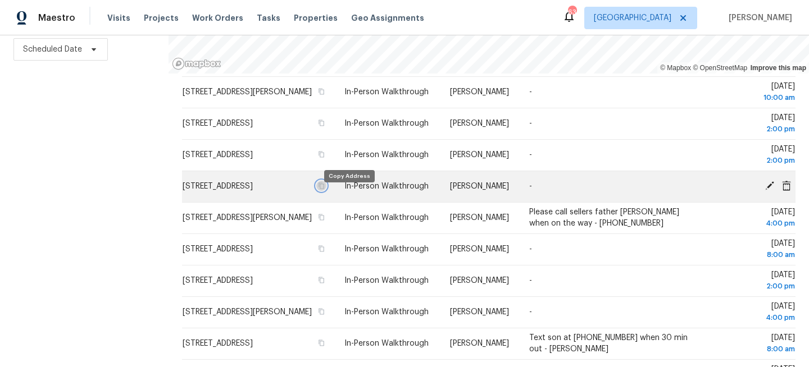
click at [325, 189] on icon "button" at bounding box center [321, 186] width 7 height 7
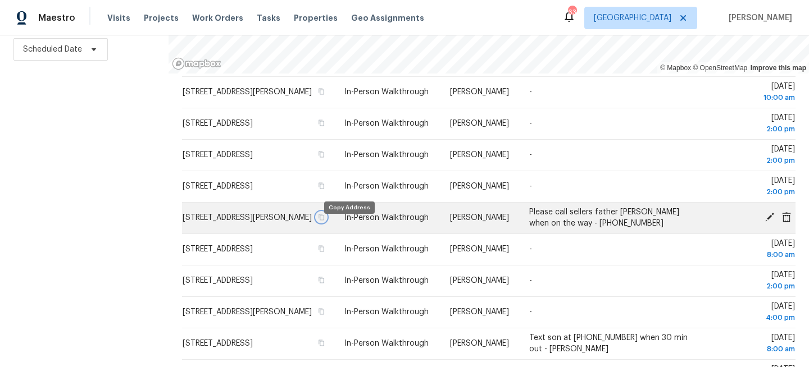
click at [325, 221] on icon "button" at bounding box center [322, 218] width 6 height 6
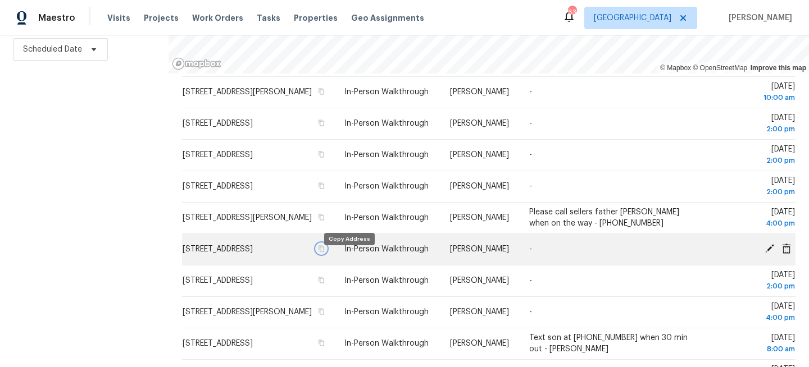
click at [325, 252] on icon "button" at bounding box center [321, 249] width 7 height 7
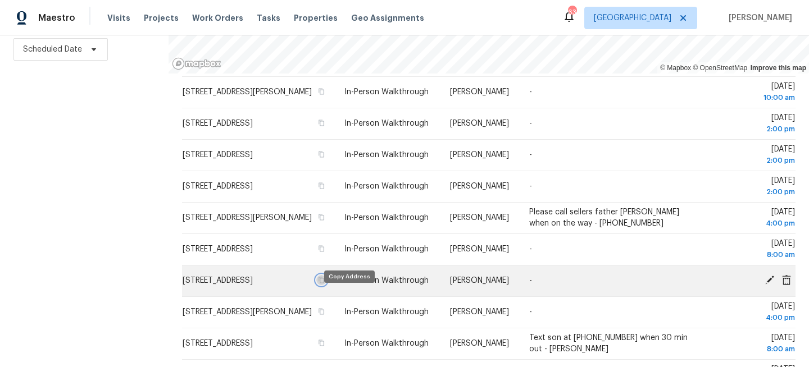
click at [325, 284] on icon "button" at bounding box center [322, 281] width 6 height 6
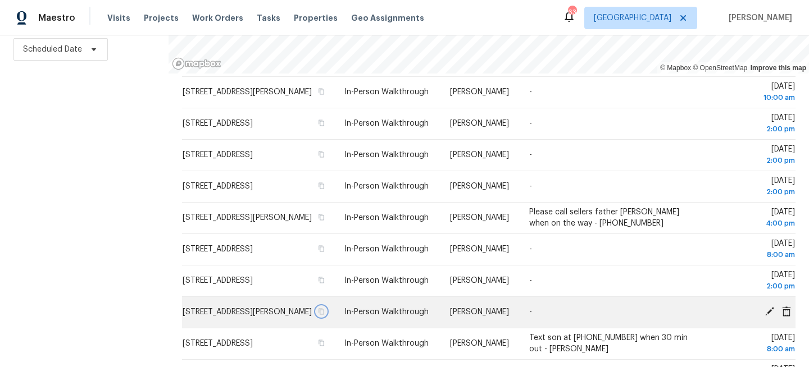
click at [325, 315] on icon "button" at bounding box center [321, 311] width 7 height 7
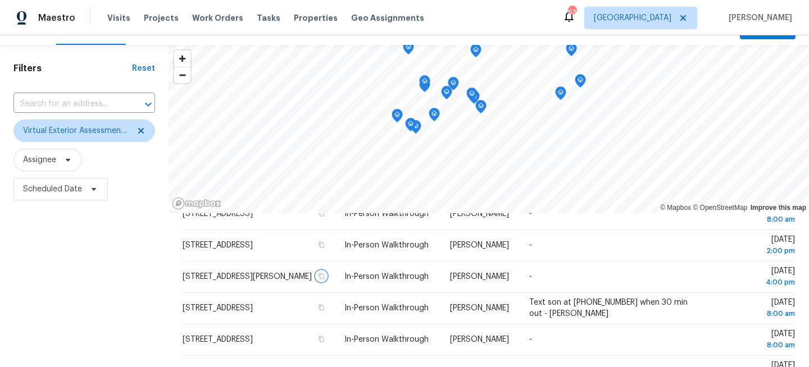
scroll to position [0, 0]
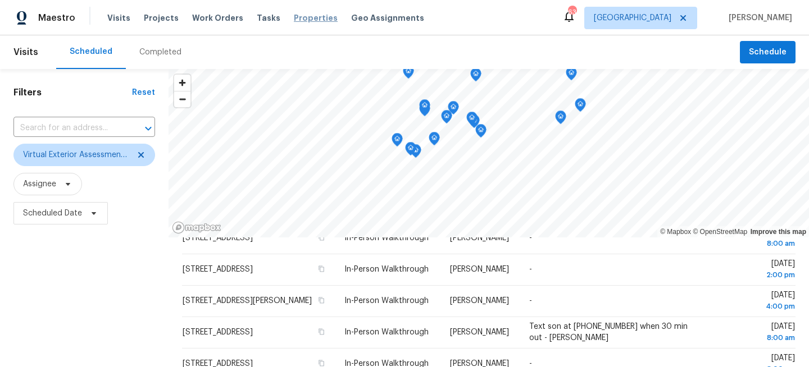
click at [298, 16] on span "Properties" at bounding box center [316, 17] width 44 height 11
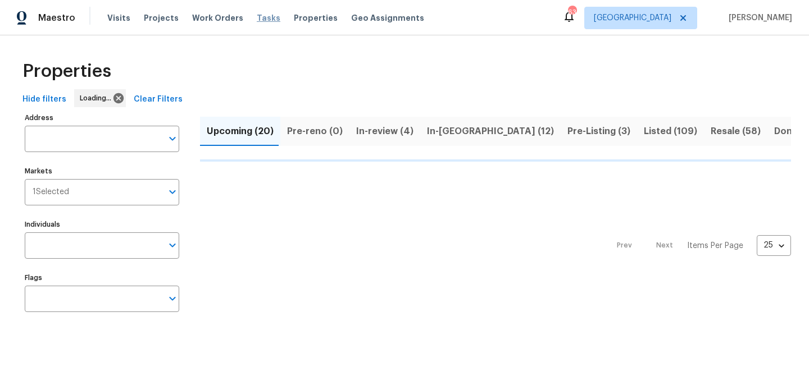
click at [257, 21] on span "Tasks" at bounding box center [269, 18] width 24 height 8
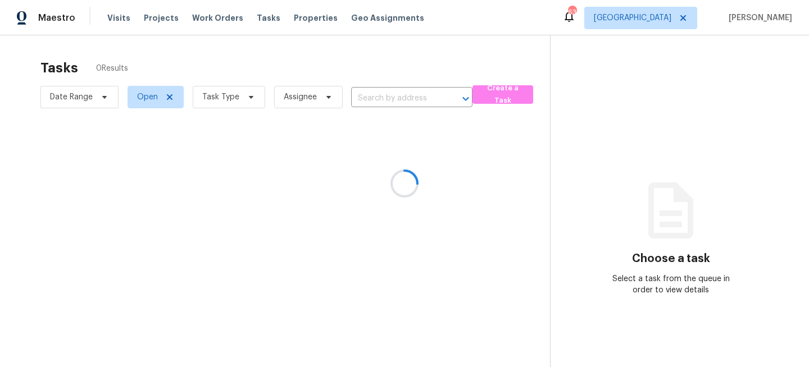
click at [249, 102] on div at bounding box center [404, 183] width 809 height 367
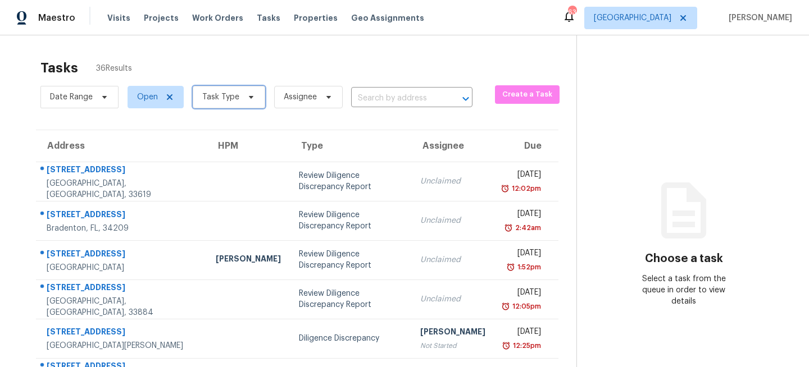
click at [247, 95] on icon at bounding box center [251, 97] width 9 height 9
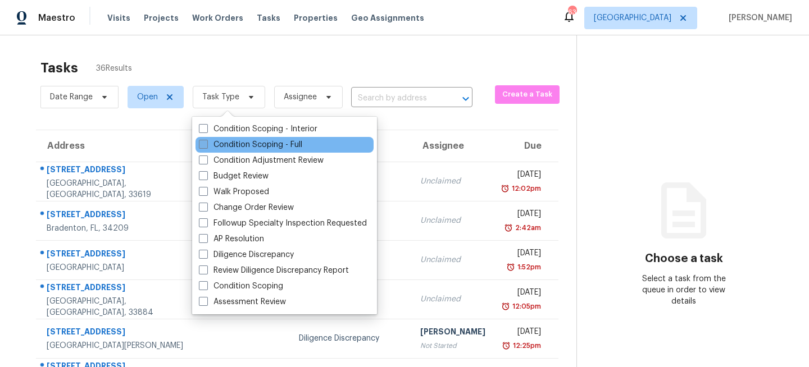
click at [214, 140] on label "Condition Scoping - Full" at bounding box center [250, 144] width 103 height 11
click at [206, 140] on input "Condition Scoping - Full" at bounding box center [202, 142] width 7 height 7
checkbox input "true"
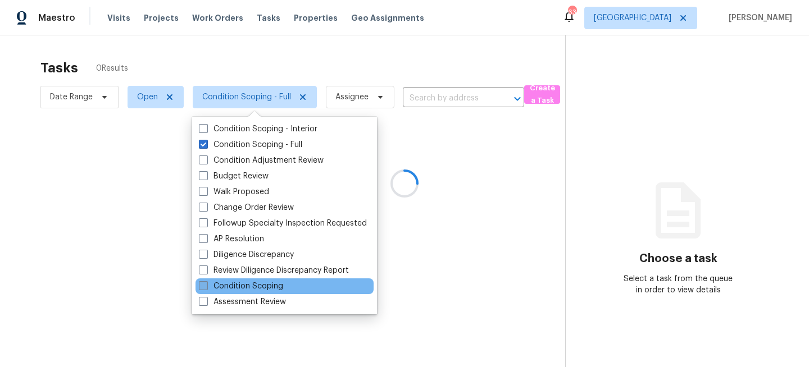
click at [219, 281] on label "Condition Scoping" at bounding box center [241, 286] width 84 height 11
click at [206, 281] on input "Condition Scoping" at bounding box center [202, 284] width 7 height 7
checkbox input "true"
